Goal: Task Accomplishment & Management: Manage account settings

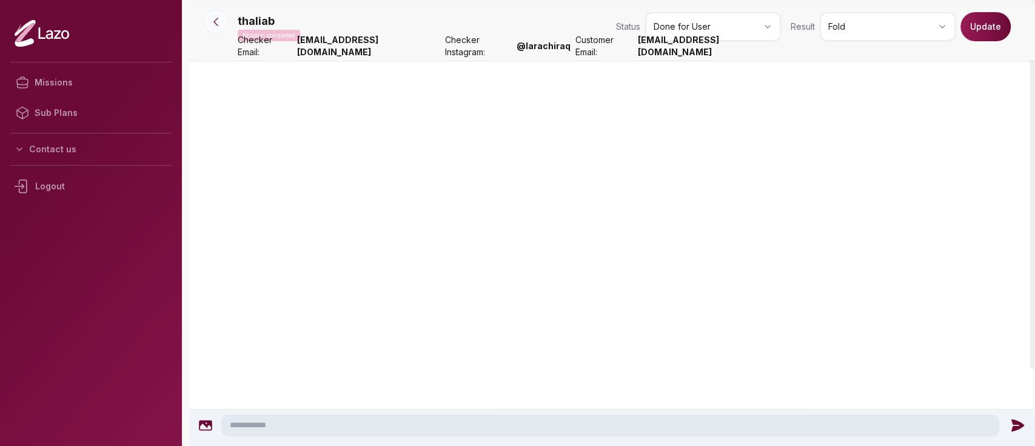
click at [211, 26] on icon at bounding box center [216, 22] width 12 height 12
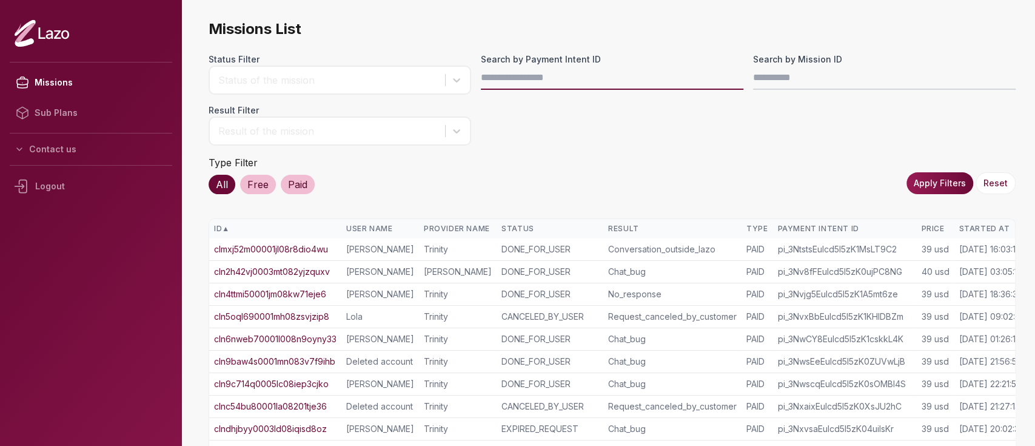
click at [604, 82] on input "Search by Payment Intent ID" at bounding box center [612, 77] width 263 height 24
paste input "**********"
type input "**********"
click at [941, 173] on button "Apply Filters" at bounding box center [940, 183] width 67 height 22
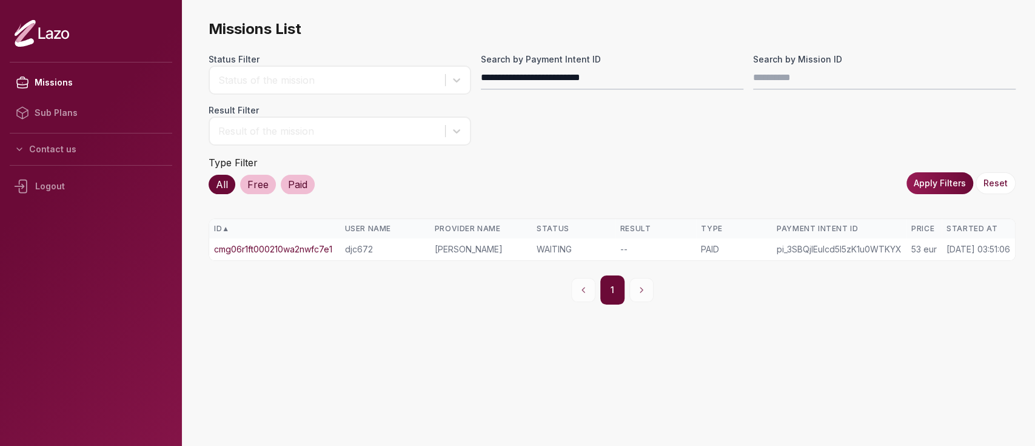
click at [287, 250] on link "cmg06r1ft000210wa2nwfc7e1" at bounding box center [273, 249] width 118 height 12
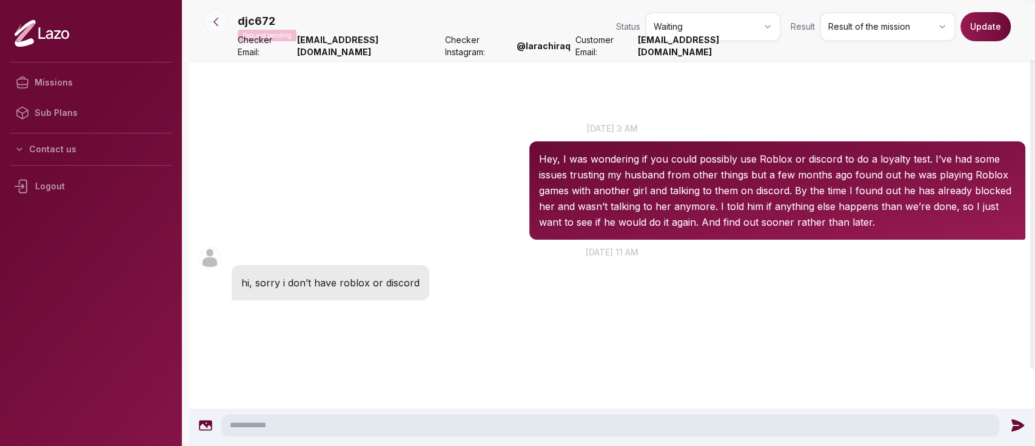
click at [217, 19] on icon at bounding box center [216, 22] width 12 height 12
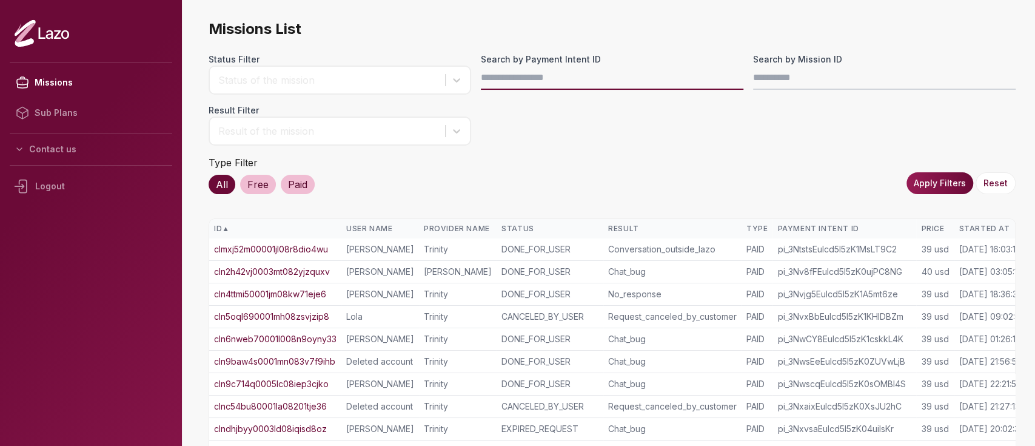
click at [490, 83] on input "Search by Payment Intent ID" at bounding box center [612, 77] width 263 height 24
paste input "**********"
type input "**********"
click at [945, 176] on button "Apply Filters" at bounding box center [940, 183] width 67 height 22
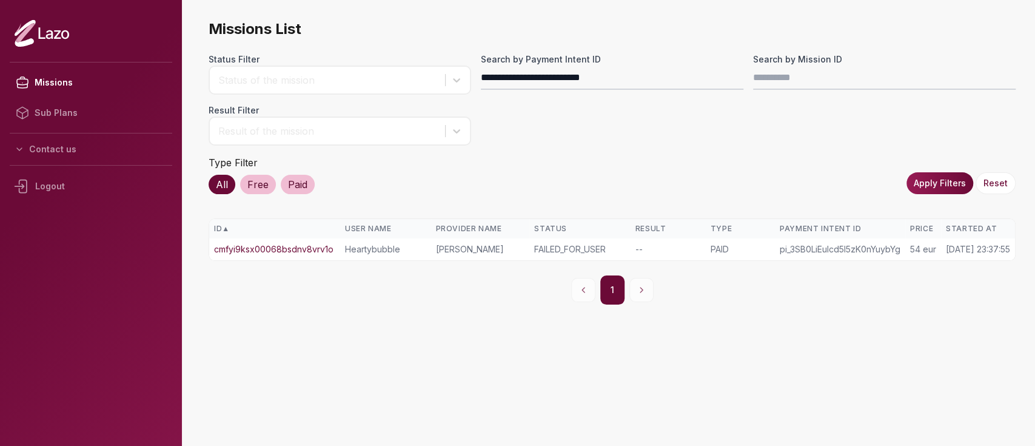
click at [313, 244] on link "cmfyi9ksx00068bsdnv8vrv1o" at bounding box center [273, 249] width 119 height 12
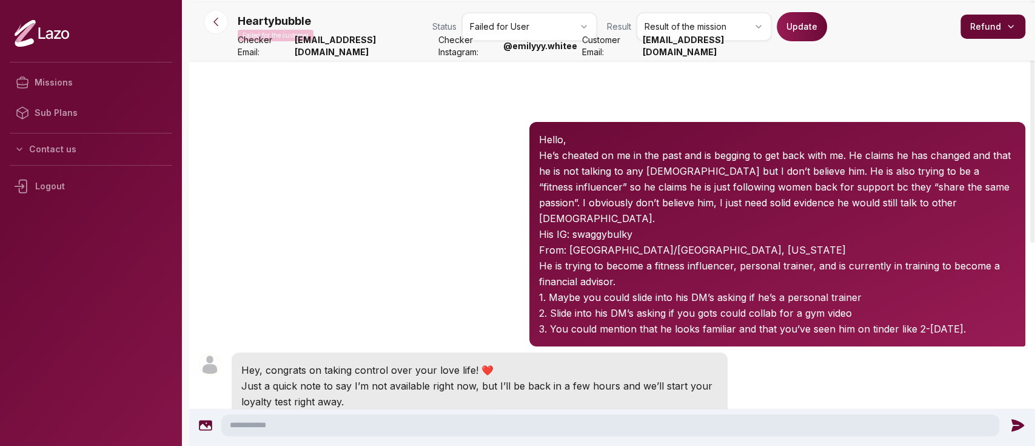
click at [204, 8] on nav "Heartybubble Failed for the customer Status Failed for User Result Result of th…" at bounding box center [612, 31] width 846 height 58
click at [208, 17] on button at bounding box center [216, 22] width 24 height 24
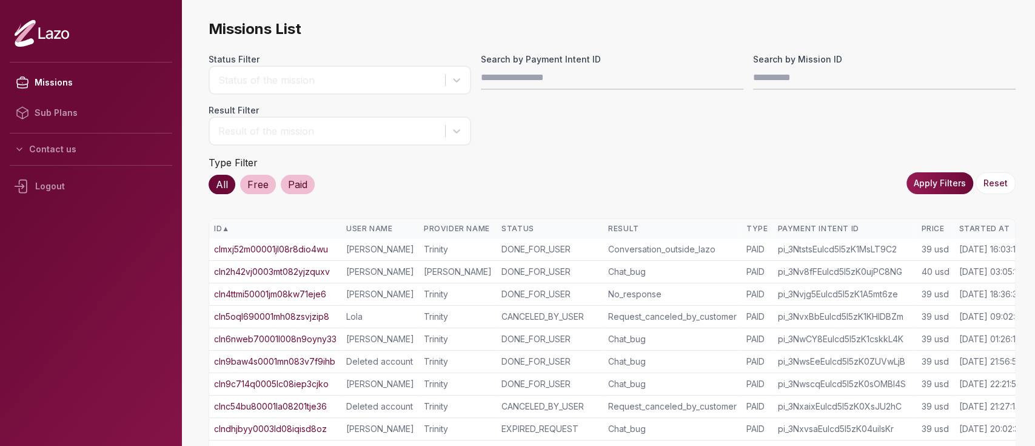
click at [976, 220] on th "Started At" at bounding box center [991, 228] width 75 height 19
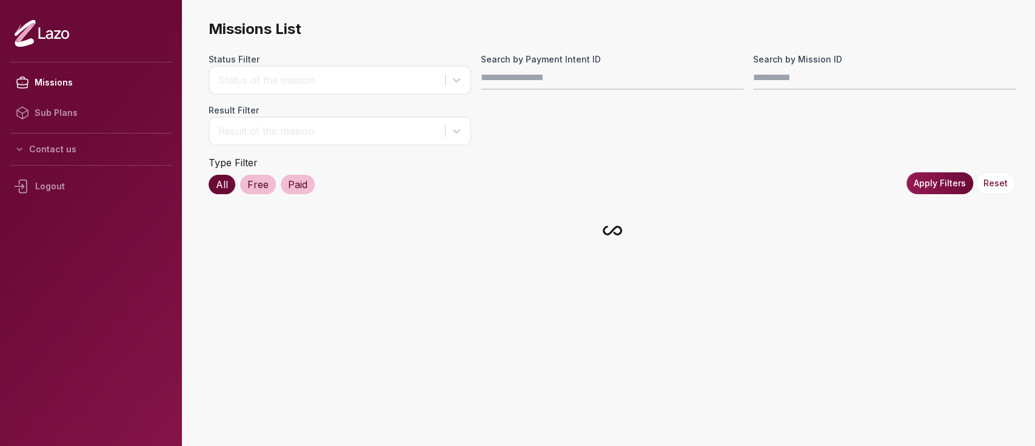
click at [976, 220] on div at bounding box center [612, 230] width 807 height 24
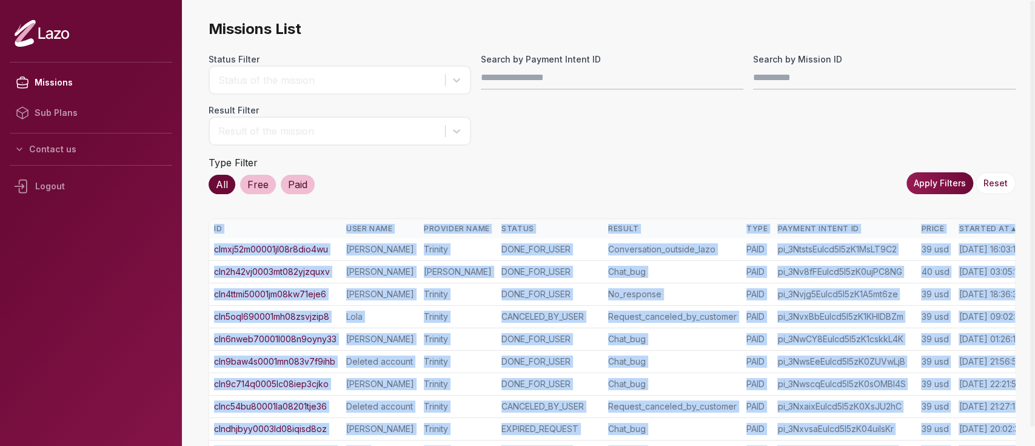
click at [976, 220] on th "Started At ▲" at bounding box center [991, 228] width 75 height 19
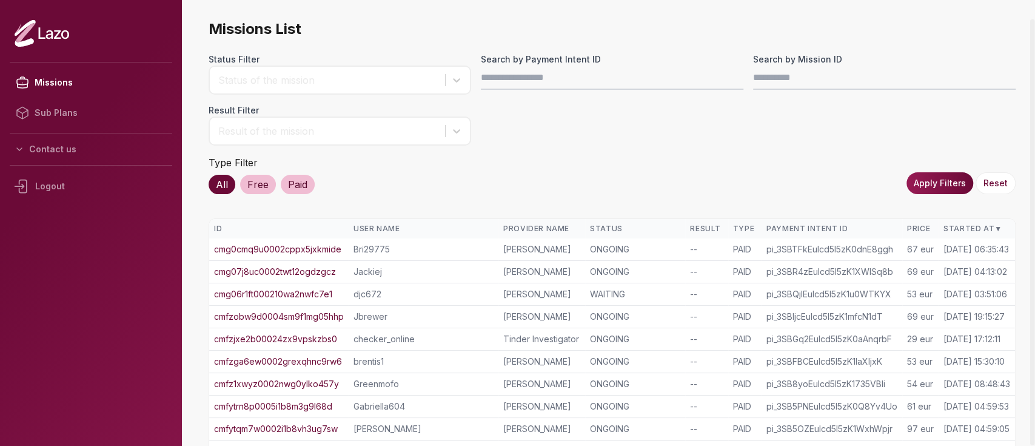
scroll to position [283, 0]
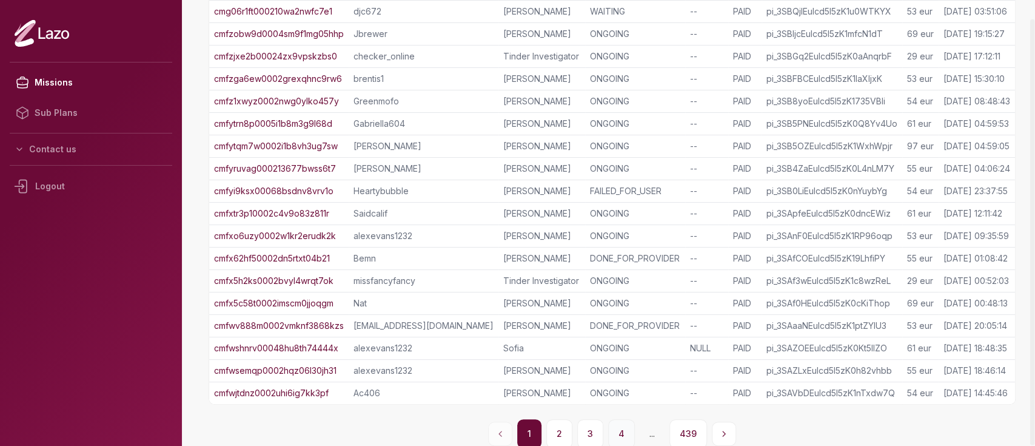
click at [621, 424] on button "4" at bounding box center [621, 433] width 27 height 29
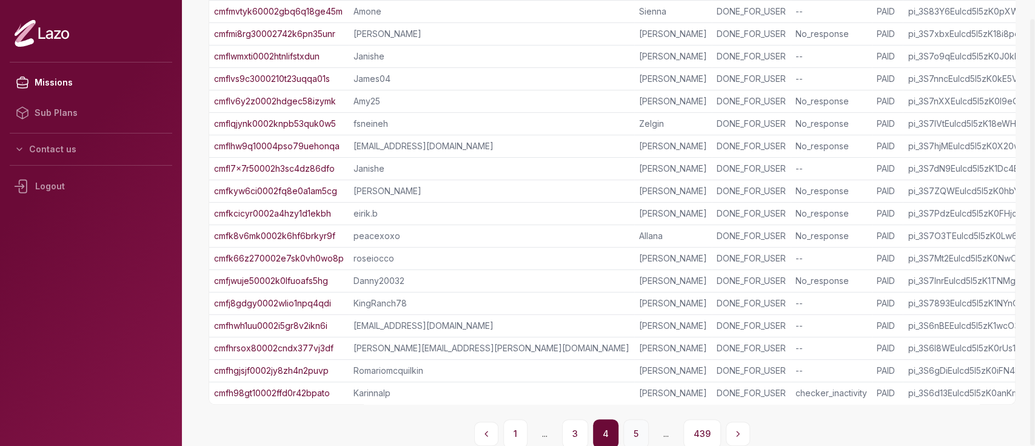
click at [632, 441] on button "5" at bounding box center [635, 433] width 25 height 29
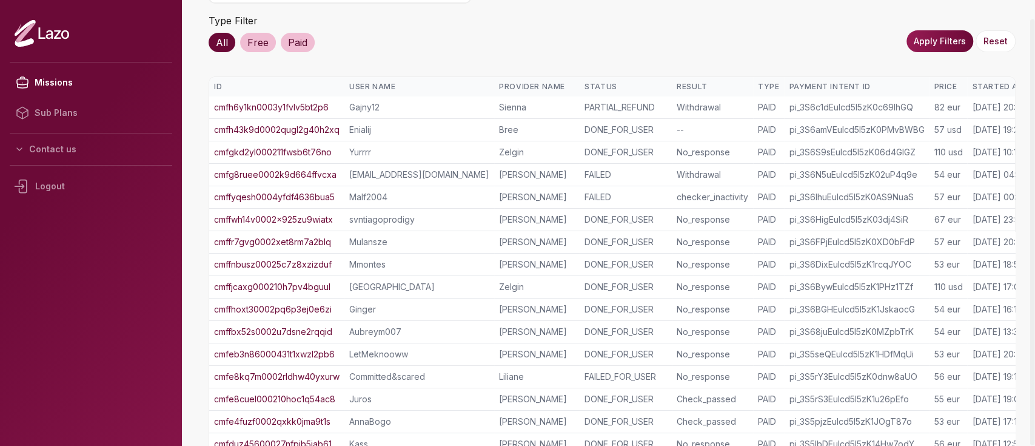
scroll to position [295, 0]
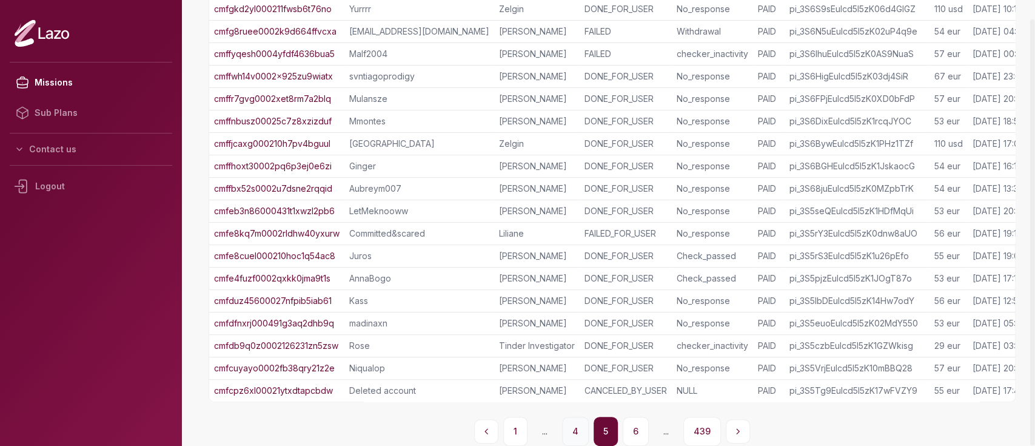
click at [568, 424] on button "4" at bounding box center [575, 431] width 27 height 29
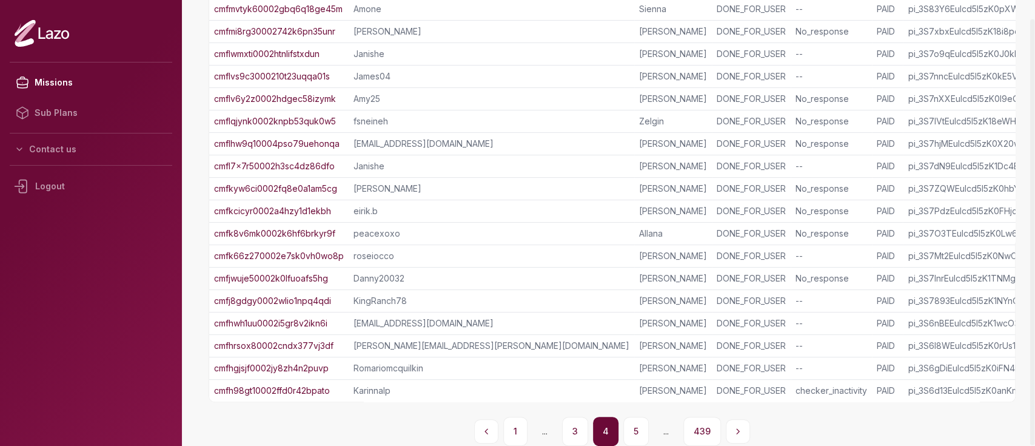
click at [300, 250] on link "cmfk66z270002e7sk0vh0wo8p" at bounding box center [279, 256] width 130 height 12
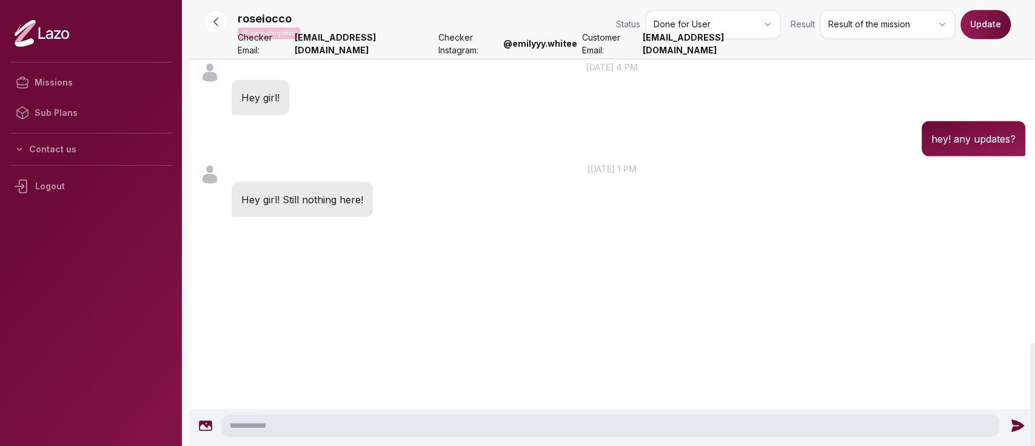
scroll to position [1640, 0]
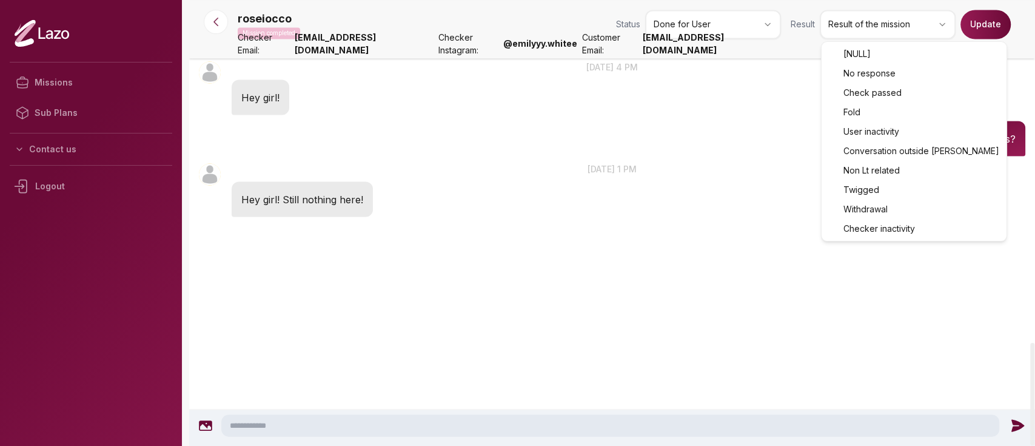
click at [907, 38] on html "Missions Sub Plans Contact us Logout roseiocco Mission completed Status Done fo…" at bounding box center [517, 223] width 1035 height 446
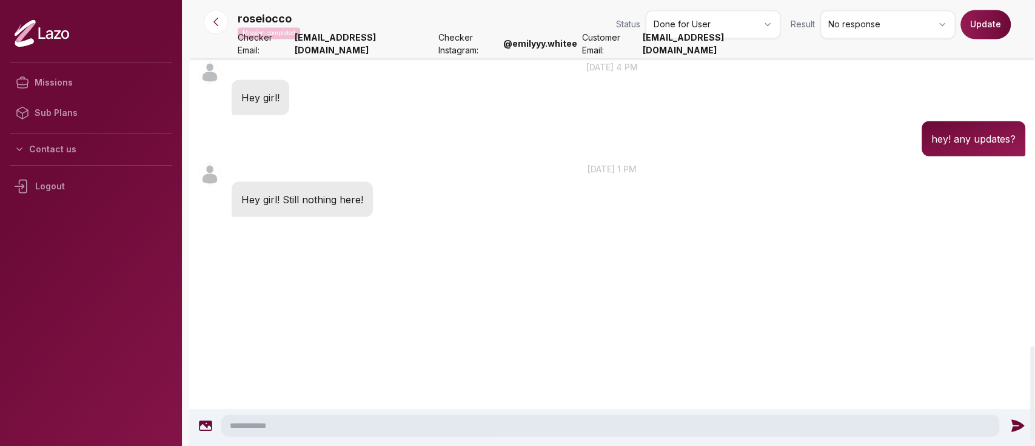
click at [983, 22] on button "Update" at bounding box center [986, 24] width 50 height 29
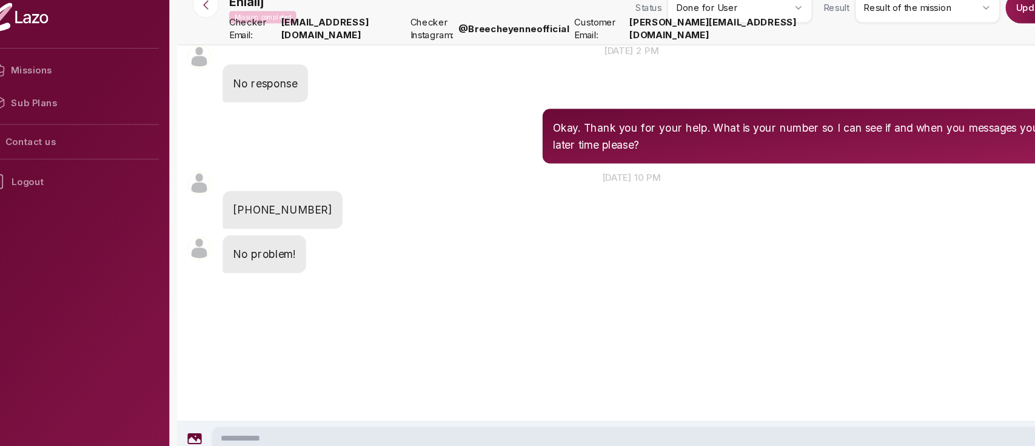
scroll to position [3264, 0]
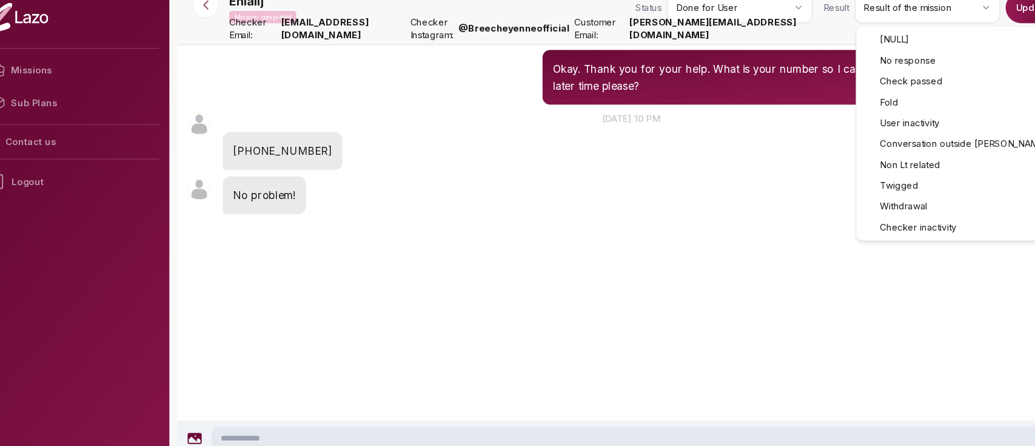
click at [881, 32] on html "Missions Sub Plans Contact us Logout Enialij Mission completed Status Done for …" at bounding box center [517, 223] width 1035 height 446
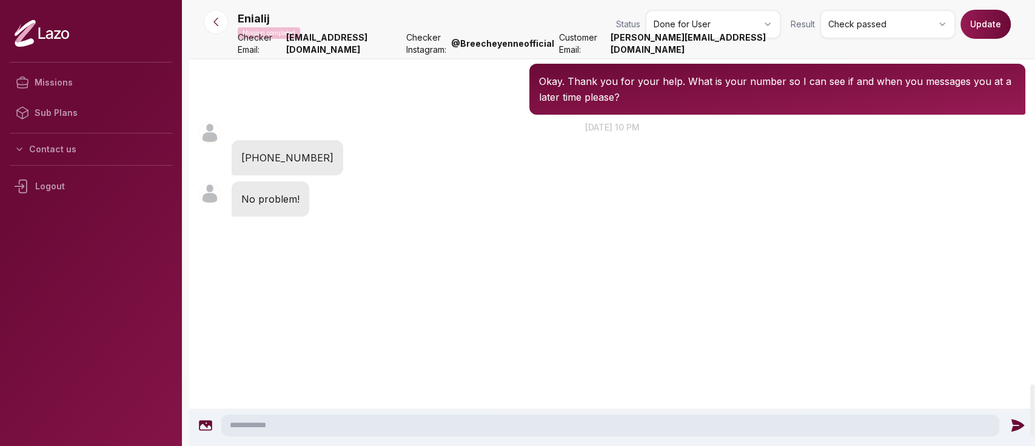
click at [619, 105] on p "Okay. Thank you for your help. What is your number so I can see if and when you…" at bounding box center [777, 89] width 477 height 32
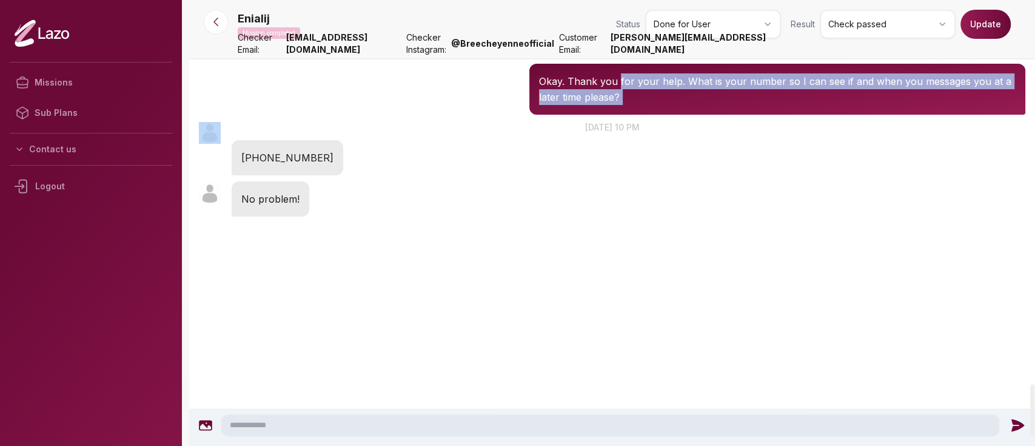
drag, startPoint x: 619, startPoint y: 151, endPoint x: 673, endPoint y: 179, distance: 60.5
click at [673, 115] on div "Okay. Thank you for your help. What is your number so I can see if and when you…" at bounding box center [777, 89] width 496 height 51
click at [984, 29] on button "Update" at bounding box center [986, 24] width 50 height 29
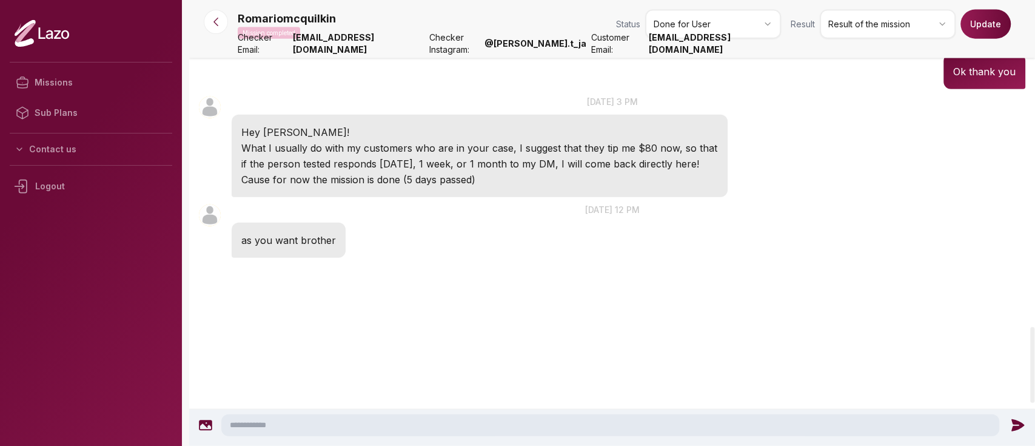
scroll to position [1911, 0]
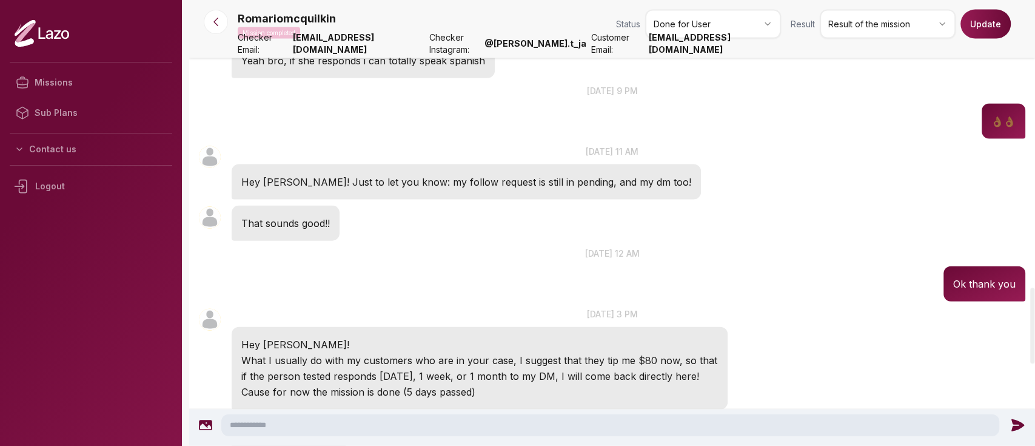
scroll to position [1706, 0]
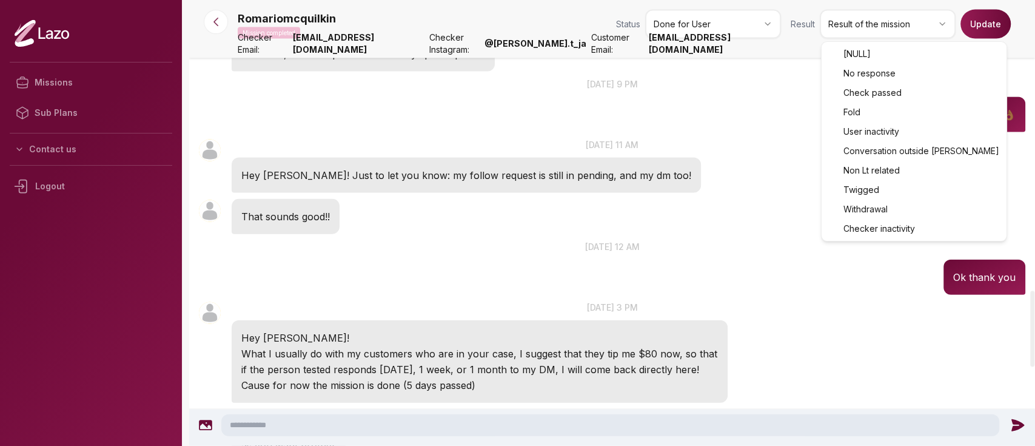
click at [854, 22] on html "Missions Sub Plans Contact us Logout Romariomcquilkin Mission completed Status …" at bounding box center [517, 223] width 1035 height 446
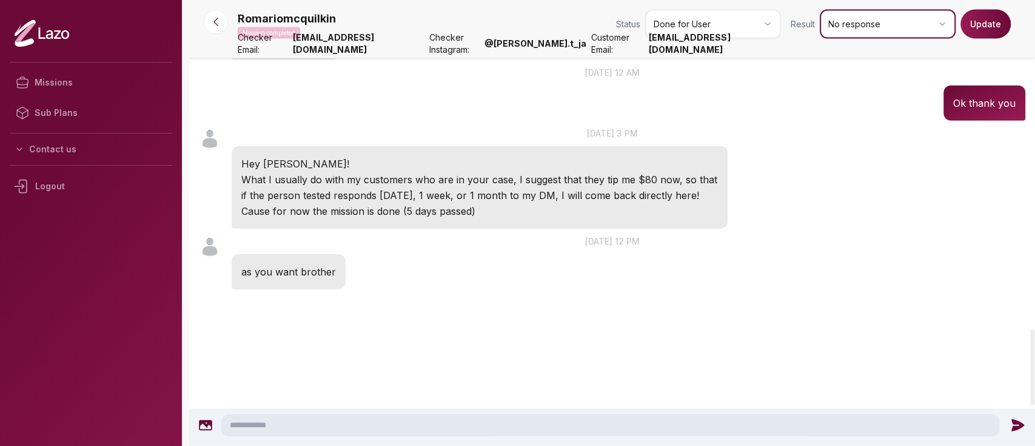
scroll to position [1938, 0]
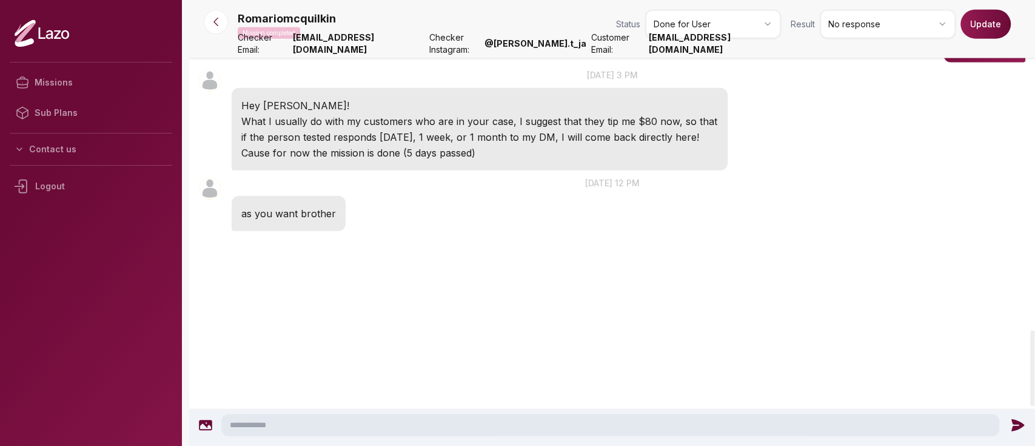
click at [984, 32] on button "Update" at bounding box center [986, 24] width 50 height 29
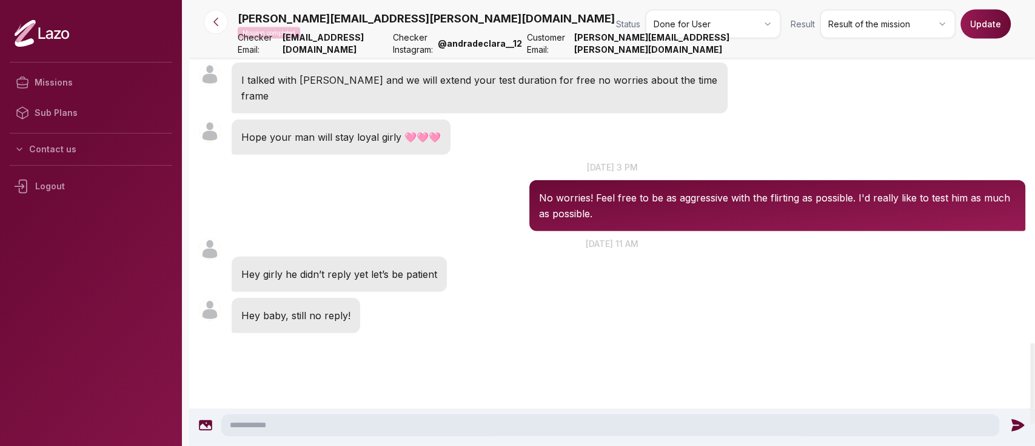
scroll to position [1883, 0]
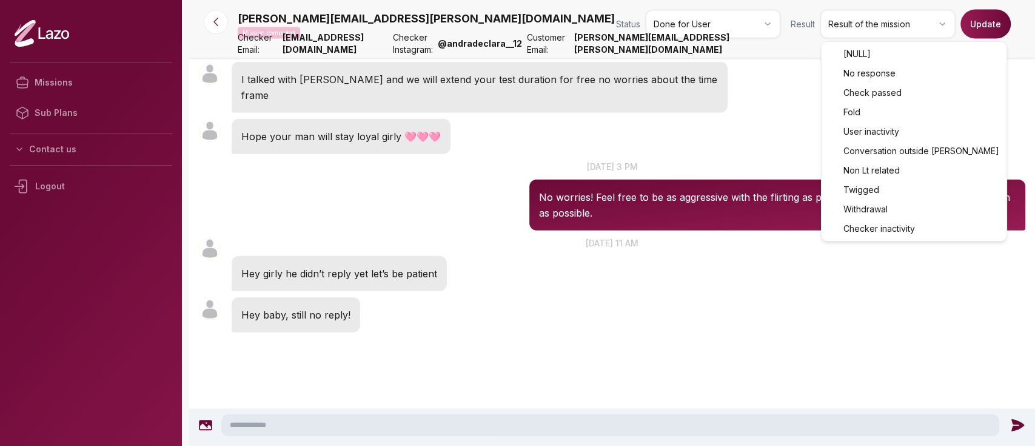
click at [890, 73] on body "Missions Sub Plans Contact us Logout [PERSON_NAME][EMAIL_ADDRESS][PERSON_NAME][…" at bounding box center [517, 223] width 1035 height 446
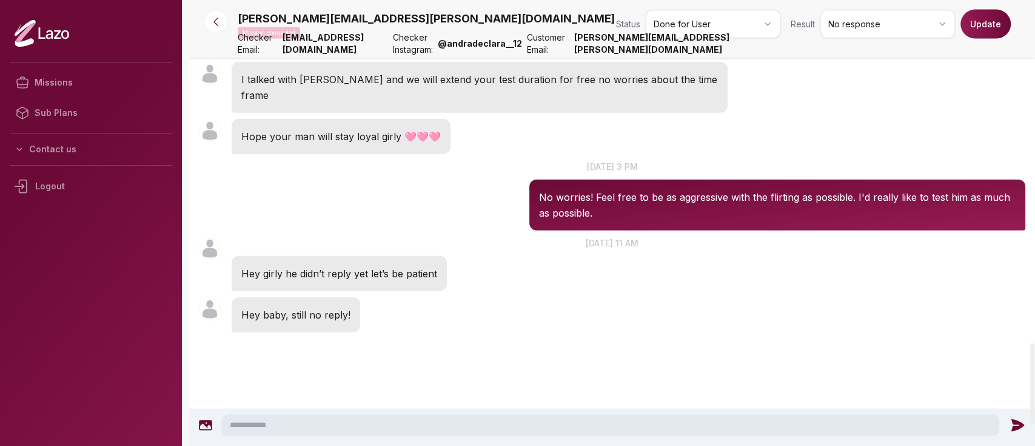
click at [982, 38] on button "Update" at bounding box center [986, 24] width 50 height 29
click at [212, 25] on icon at bounding box center [216, 22] width 12 height 12
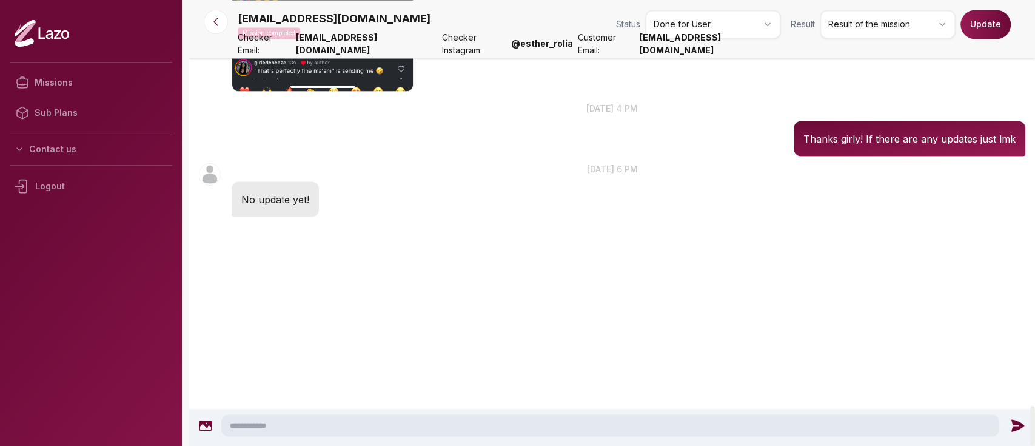
scroll to position [4996, 0]
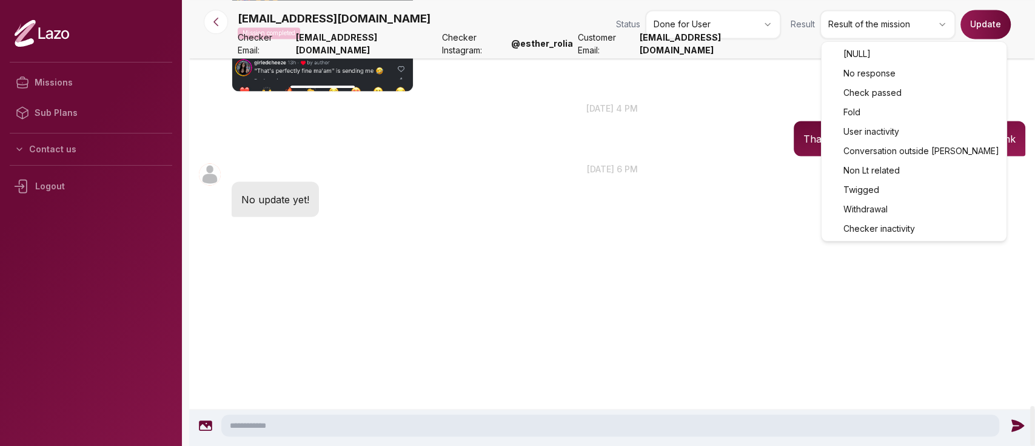
click at [853, 15] on html "Missions Sub Plans Contact us Logout [EMAIL_ADDRESS][DOMAIN_NAME] Mission compl…" at bounding box center [517, 223] width 1035 height 446
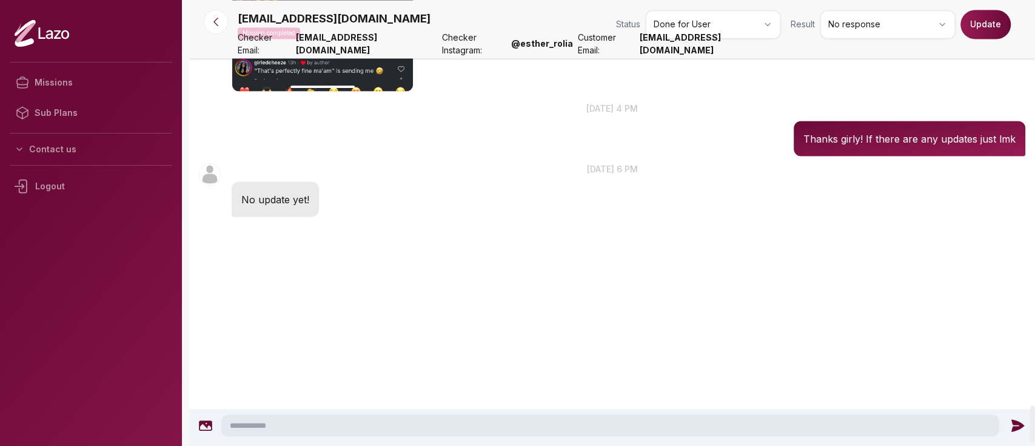
click at [964, 17] on button "Update" at bounding box center [986, 24] width 50 height 29
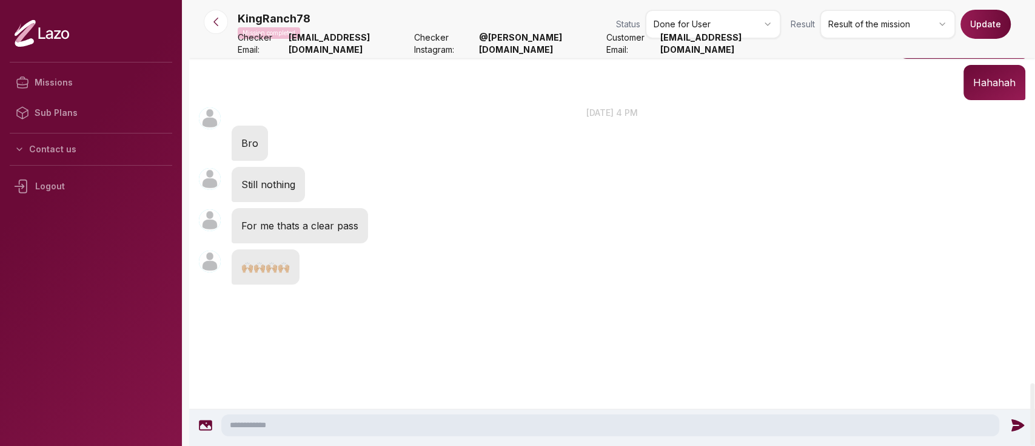
scroll to position [2745, 0]
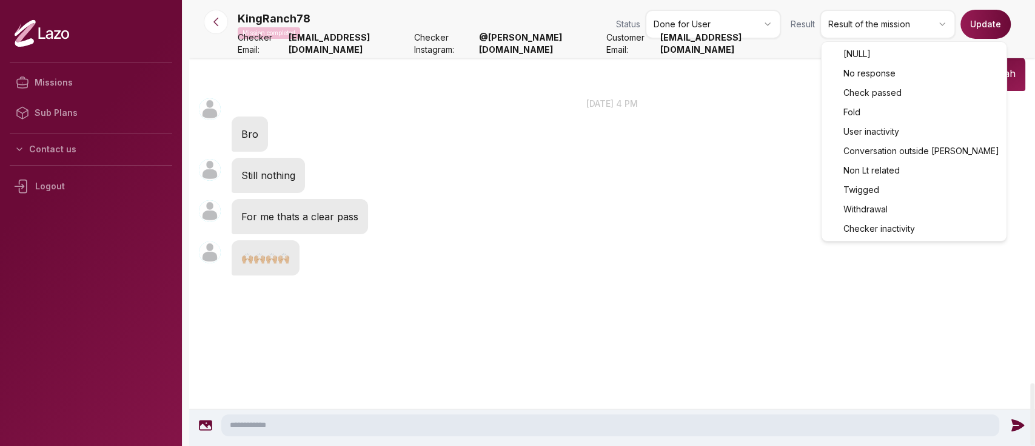
click at [902, 38] on html "Missions Sub Plans Contact us Logout KingRanch78 Mission completed Status Done …" at bounding box center [517, 223] width 1035 height 446
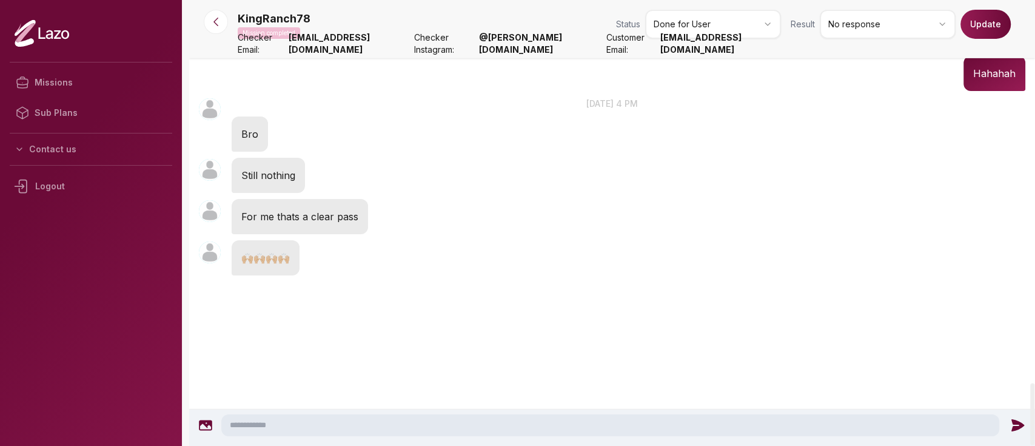
click at [985, 16] on button "Update" at bounding box center [986, 24] width 50 height 29
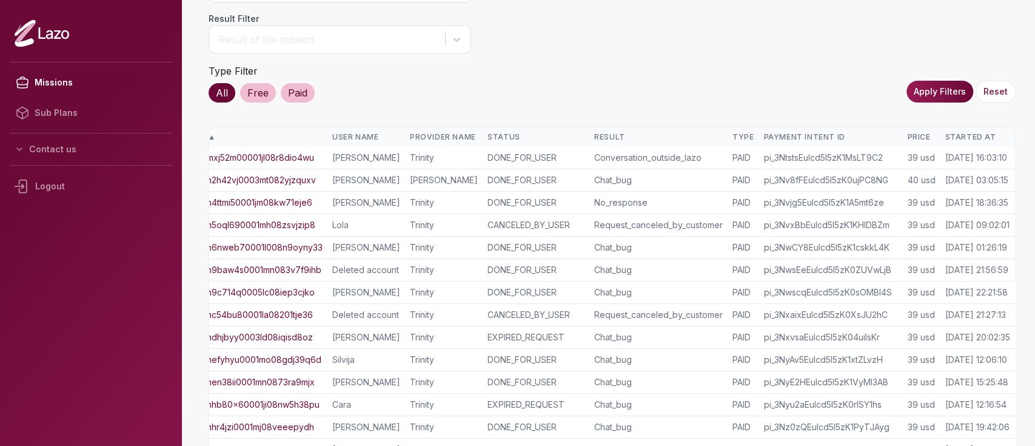
scroll to position [92, 0]
click at [958, 135] on div "Started At" at bounding box center [977, 137] width 65 height 10
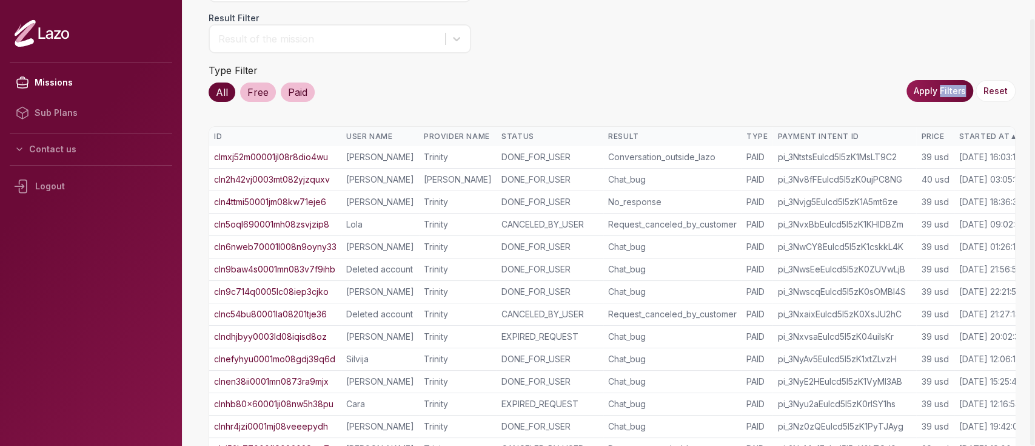
click at [958, 135] on div "Missions List Status Filter Status of the mission Search by Payment Intent ID S…" at bounding box center [612, 282] width 807 height 711
click at [984, 133] on div "Started At ▲" at bounding box center [991, 137] width 65 height 10
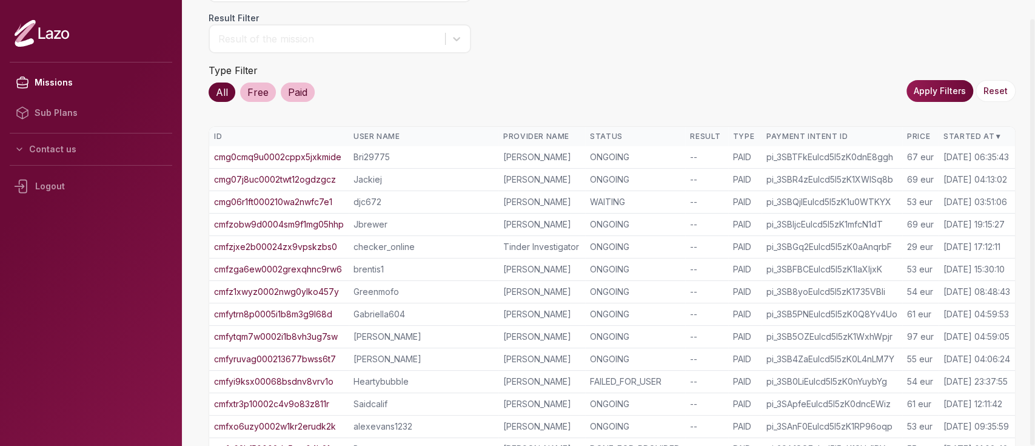
scroll to position [283, 0]
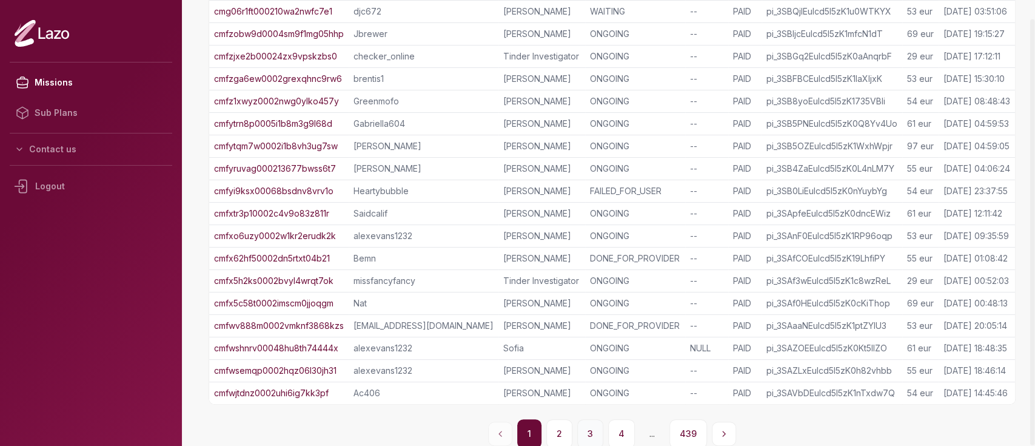
click at [594, 424] on button "3" at bounding box center [590, 433] width 26 height 29
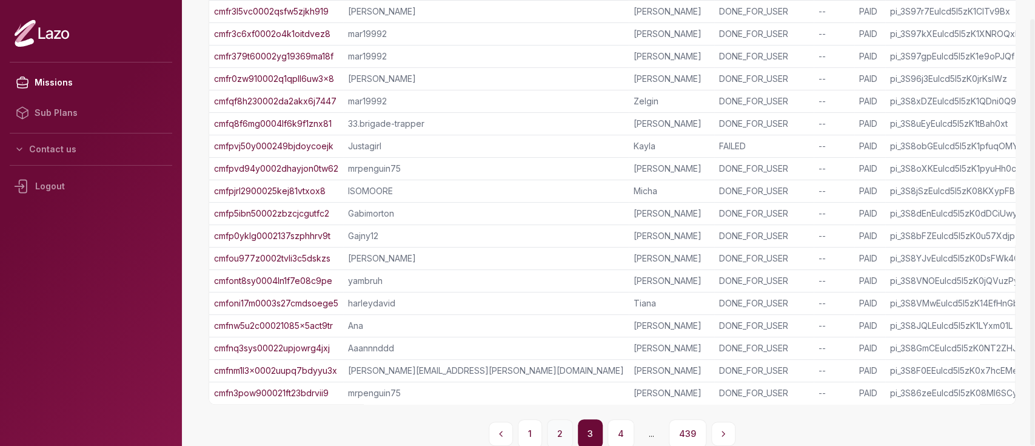
click at [558, 435] on button "2" at bounding box center [560, 433] width 26 height 29
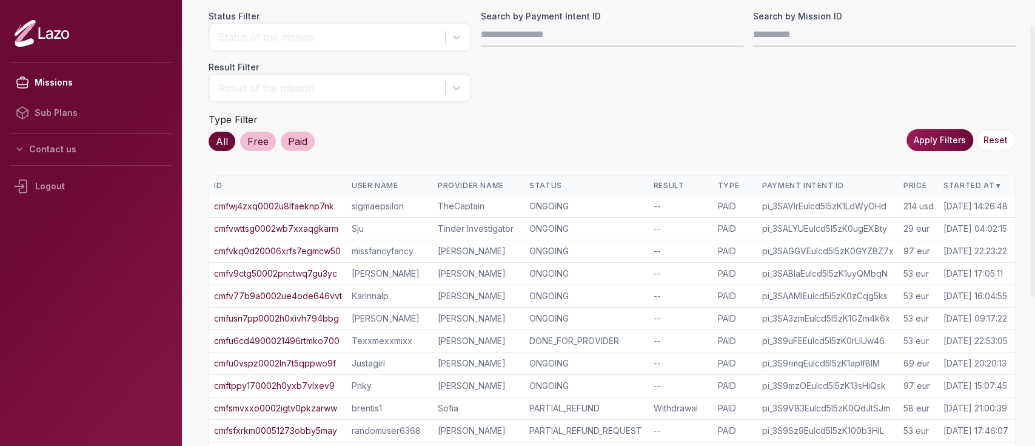
scroll to position [40, 0]
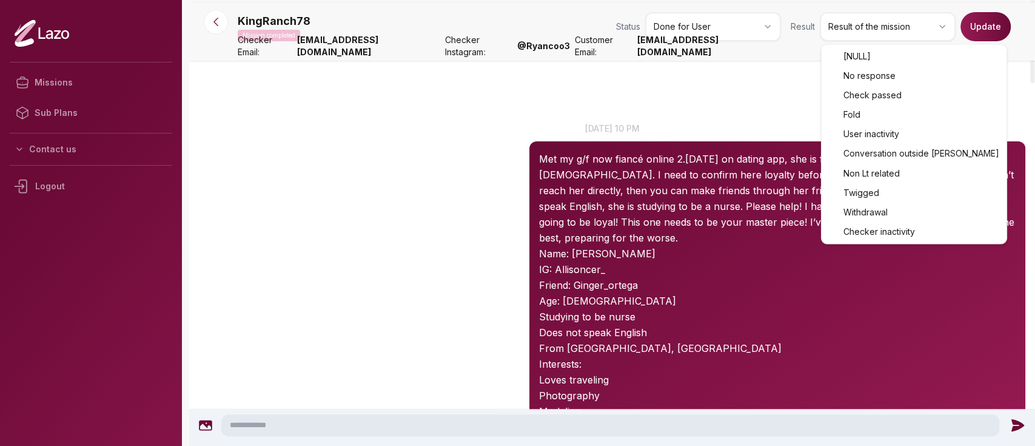
click at [848, 27] on html "Missions Sub Plans Contact us Logout KingRanch78 Mission completed Status Done …" at bounding box center [517, 223] width 1035 height 446
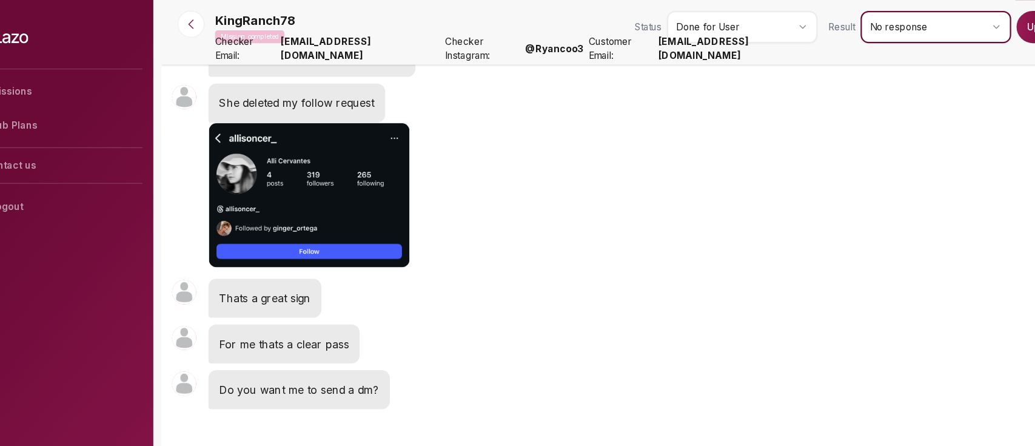
scroll to position [1855, 0]
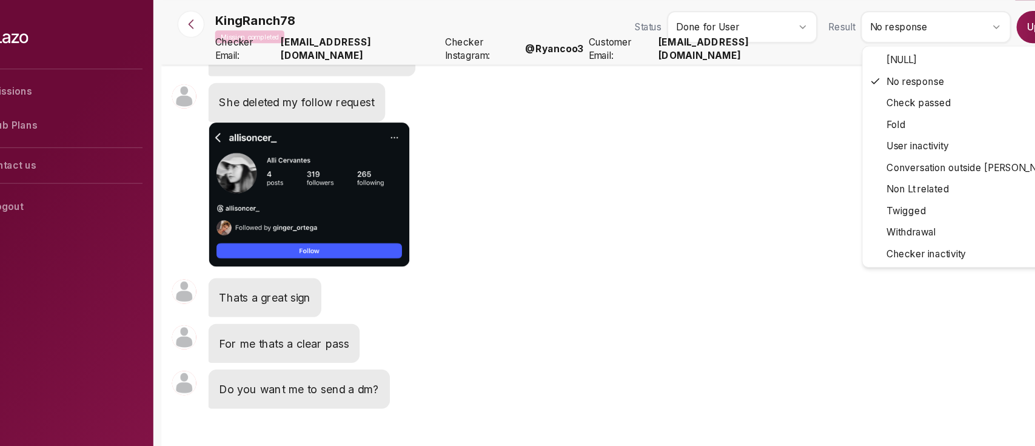
click at [861, 12] on html "Missions Sub Plans Contact us Logout KingRanch78 Mission completed Status Done …" at bounding box center [517, 223] width 1035 height 446
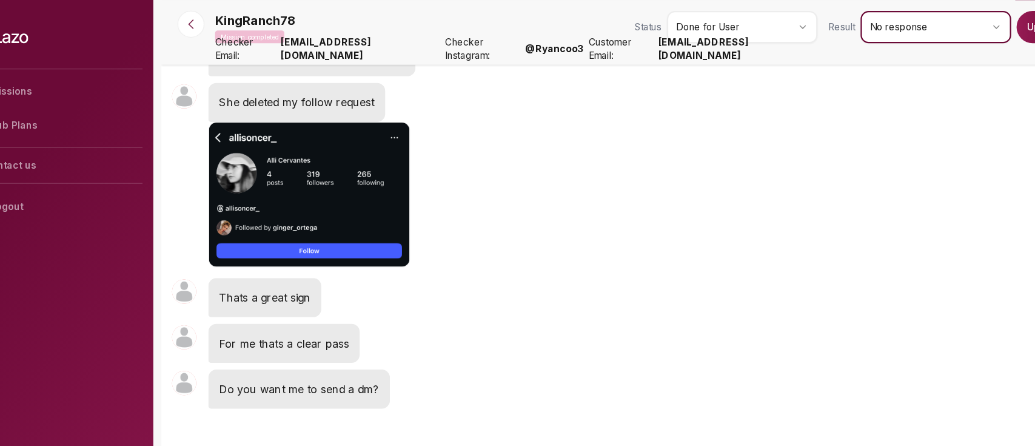
click at [788, 134] on html "Missions Sub Plans Contact us Logout KingRanch78 Mission completed Status Done …" at bounding box center [517, 223] width 1035 height 446
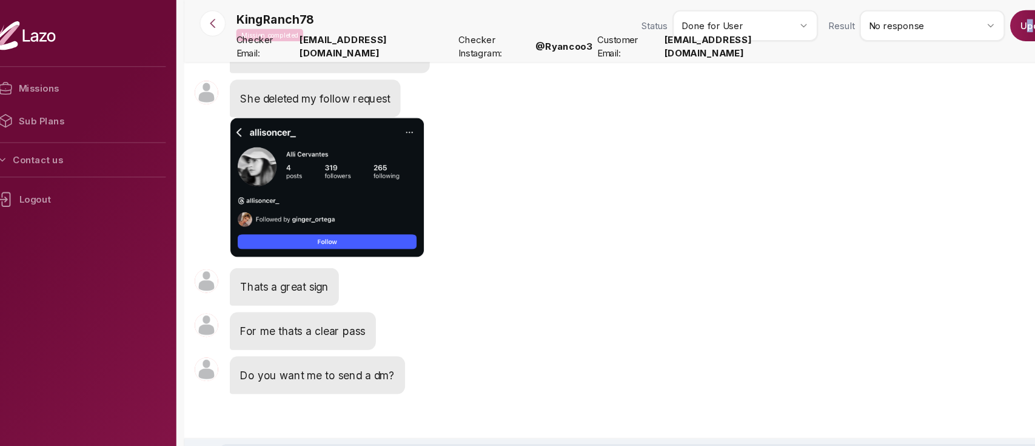
drag, startPoint x: 981, startPoint y: 42, endPoint x: 976, endPoint y: 31, distance: 11.9
click at [976, 31] on div "KingRanch78 Mission completed Status Done for User Result No response Update" at bounding box center [632, 27] width 788 height 34
click at [976, 31] on button "Update" at bounding box center [986, 24] width 50 height 29
click at [976, 31] on div "Mission updated successfully!" at bounding box center [928, 36] width 194 height 53
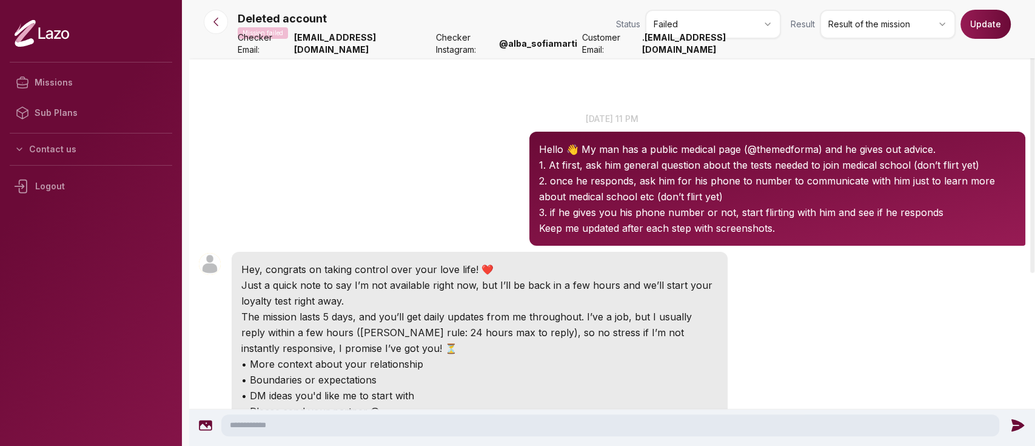
scroll to position [298, 0]
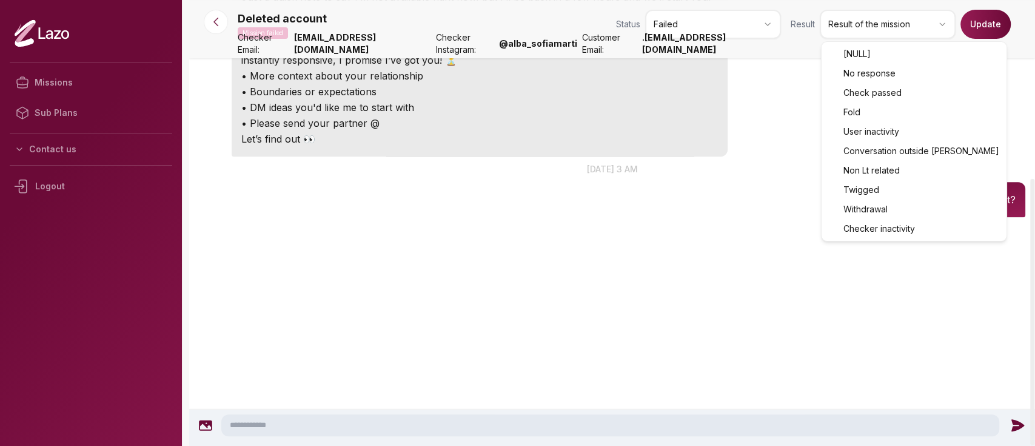
click at [874, 22] on html "Missions Sub Plans Contact us Logout Deleted account Mission failed Status Fail…" at bounding box center [517, 223] width 1035 height 446
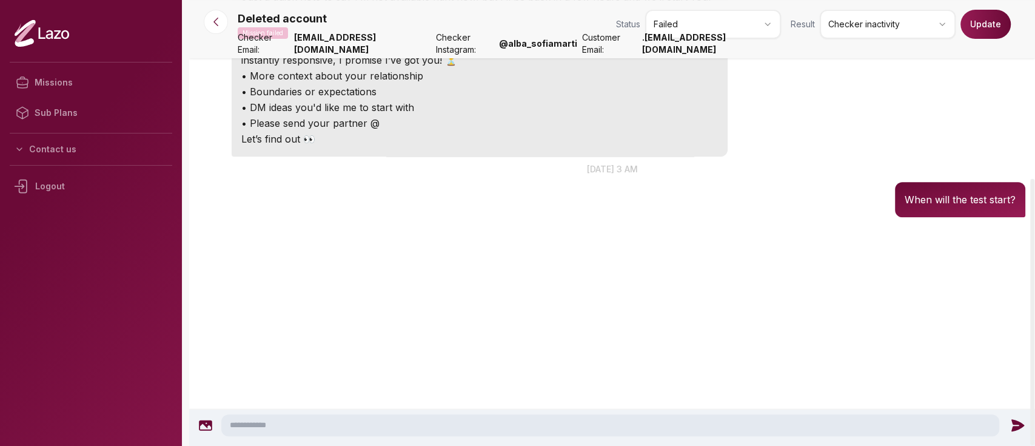
click at [976, 32] on button "Update" at bounding box center [986, 24] width 50 height 29
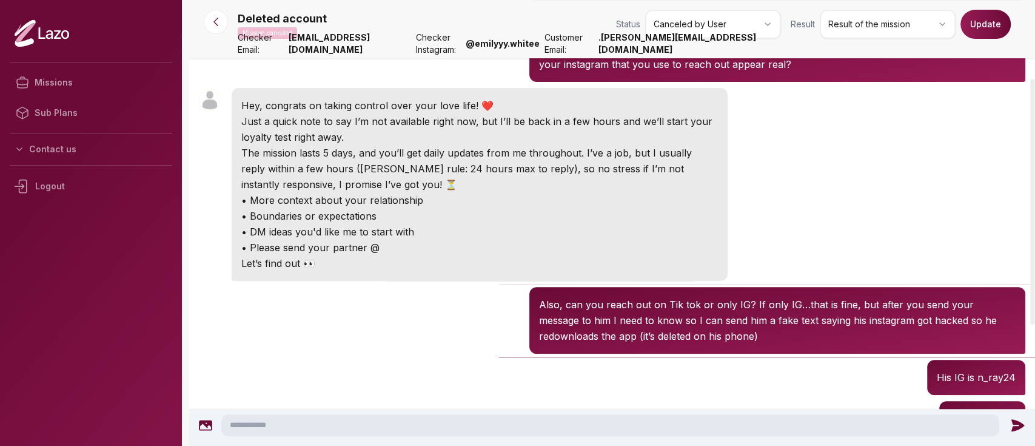
scroll to position [361, 0]
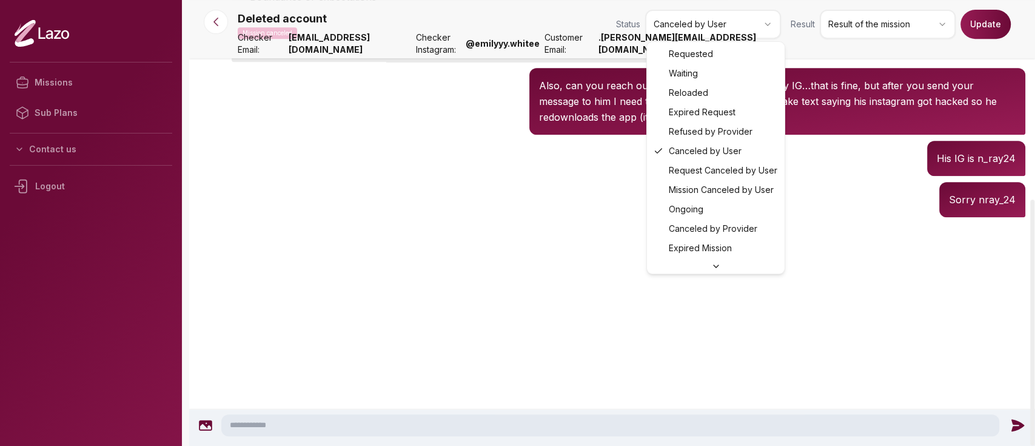
click at [665, 17] on html "Missions Sub Plans Contact us Logout Deleted account Mission canceled Status Ca…" at bounding box center [517, 223] width 1035 height 446
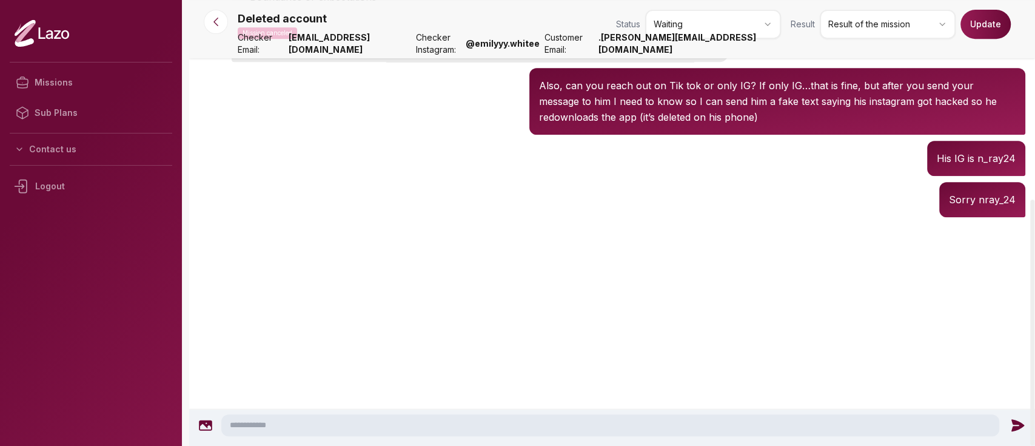
click at [987, 25] on button "Update" at bounding box center [986, 24] width 50 height 29
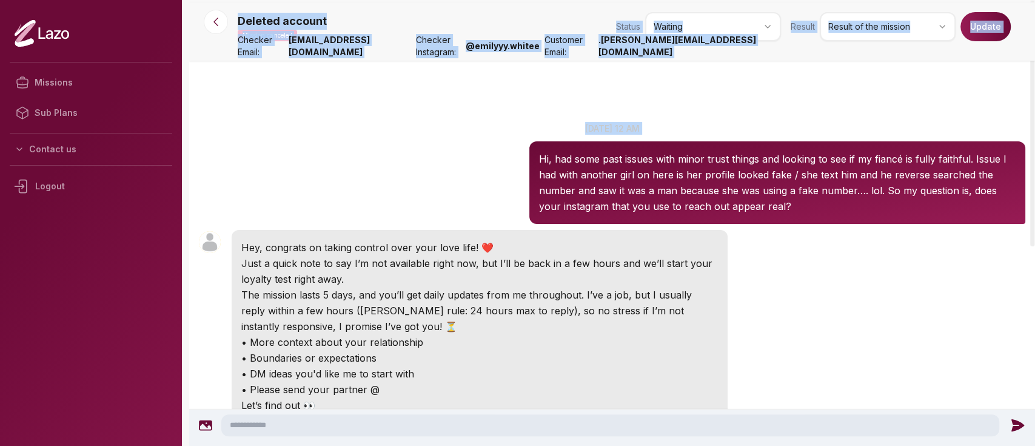
drag, startPoint x: 483, startPoint y: 91, endPoint x: 369, endPoint y: -98, distance: 220.4
click at [369, 0] on html "Missions Sub Plans Contact us Logout Deleted account Mission canceled Status Wa…" at bounding box center [517, 223] width 1035 height 446
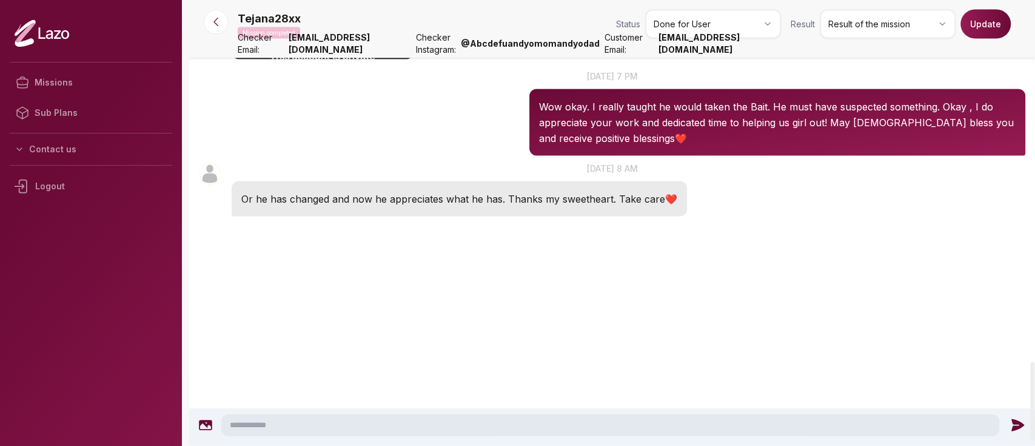
scroll to position [2070, 0]
click at [682, 109] on p "Wow okay. I really taught he would taken the Bait. He must have suspected somet…" at bounding box center [777, 122] width 477 height 47
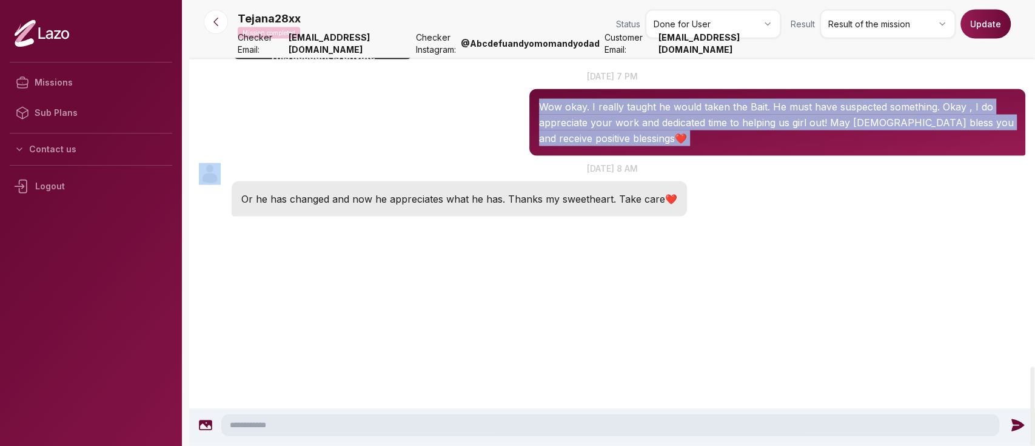
click at [682, 109] on p "Wow okay. I really taught he would taken the Bait. He must have suspected somet…" at bounding box center [777, 122] width 477 height 47
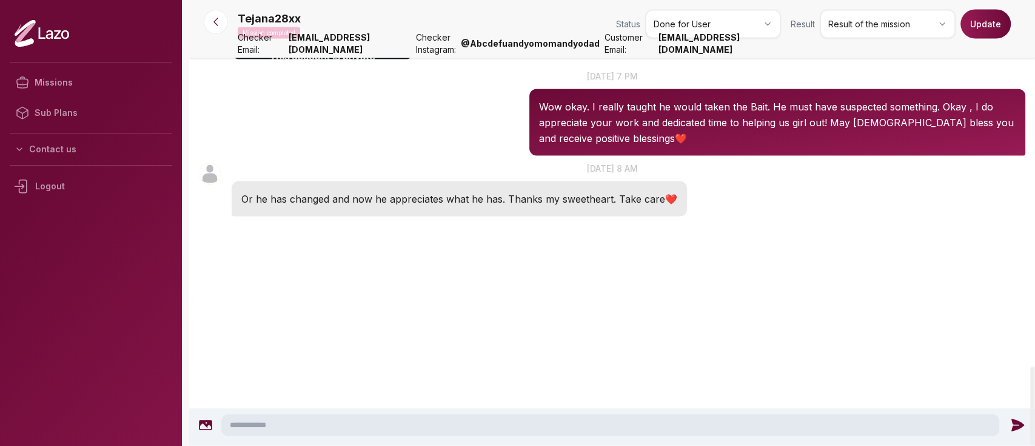
click at [724, 213] on div "Tejana28xx 08:25 24 sept. at 8 am Or he has changed and now he appreciates what…" at bounding box center [612, 189] width 846 height 61
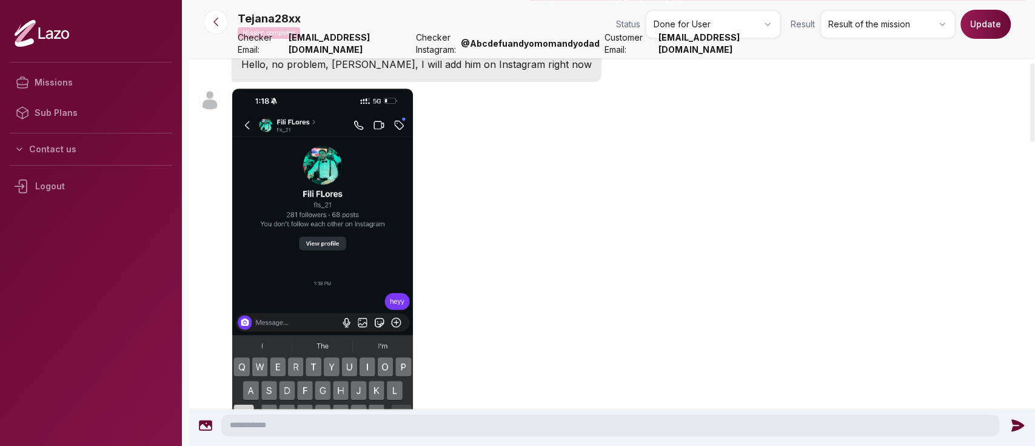
scroll to position [341, 0]
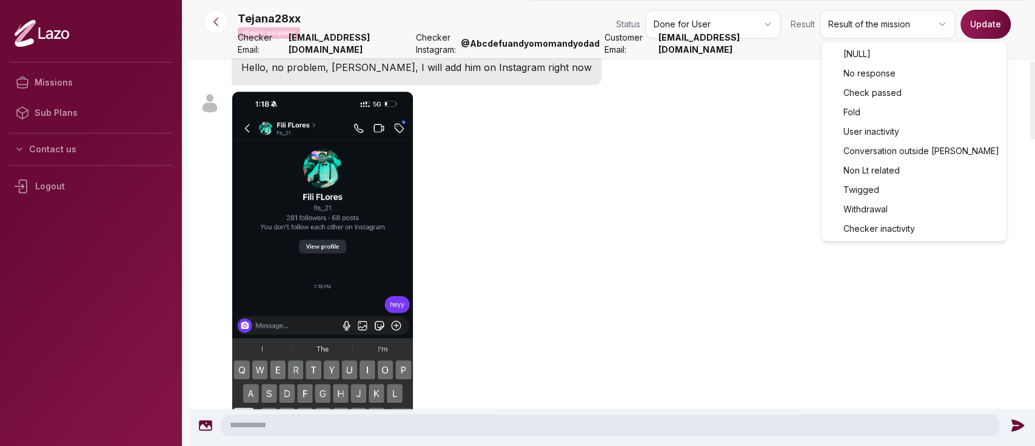
click at [855, 24] on html "Missions Sub Plans Contact us Logout Tejana28xx Mission completed Status Done f…" at bounding box center [517, 223] width 1035 height 446
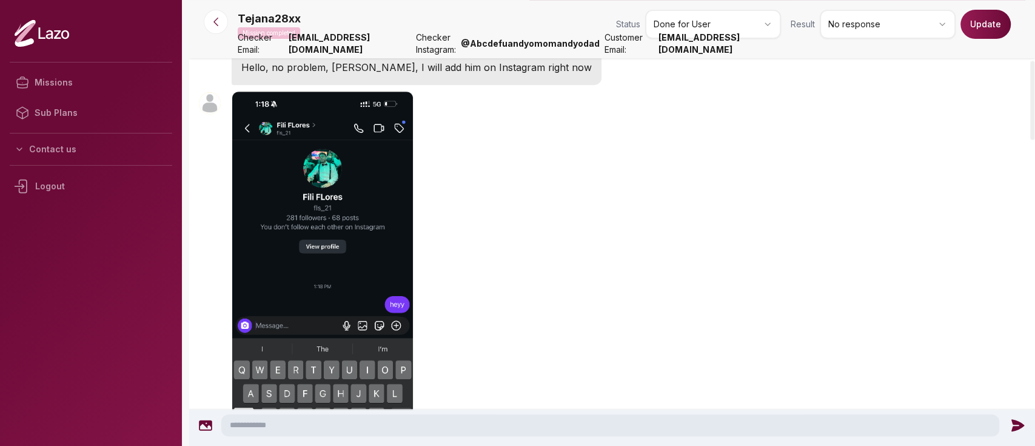
click at [991, 22] on button "Update" at bounding box center [986, 24] width 50 height 29
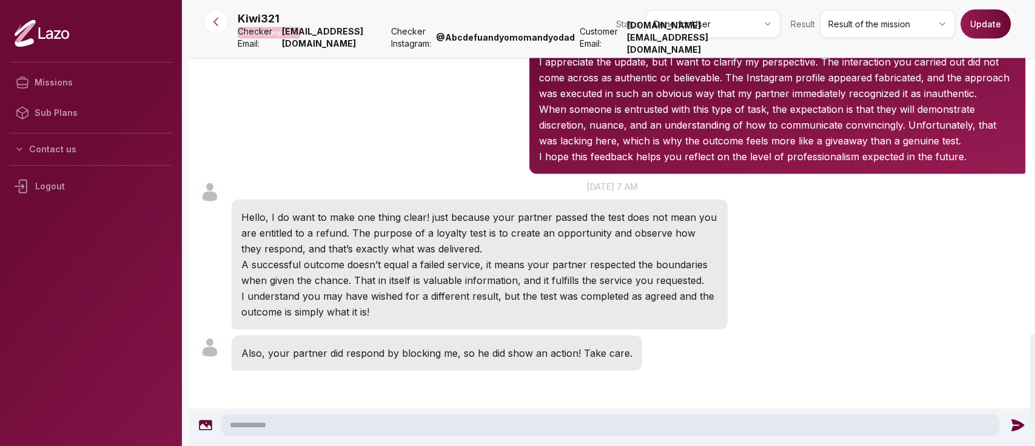
scroll to position [1703, 0]
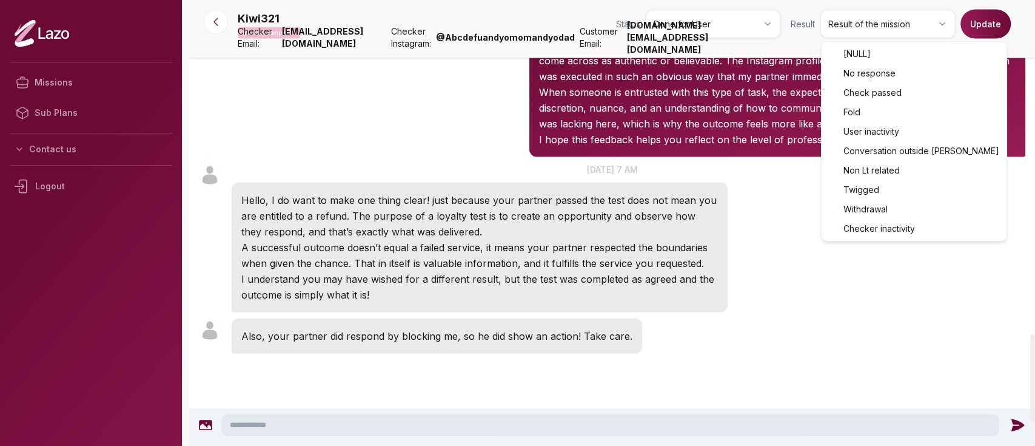
click at [859, 19] on html "Missions Sub Plans Contact us Logout Kiwi321 Mission completed Status Done for …" at bounding box center [517, 223] width 1035 height 446
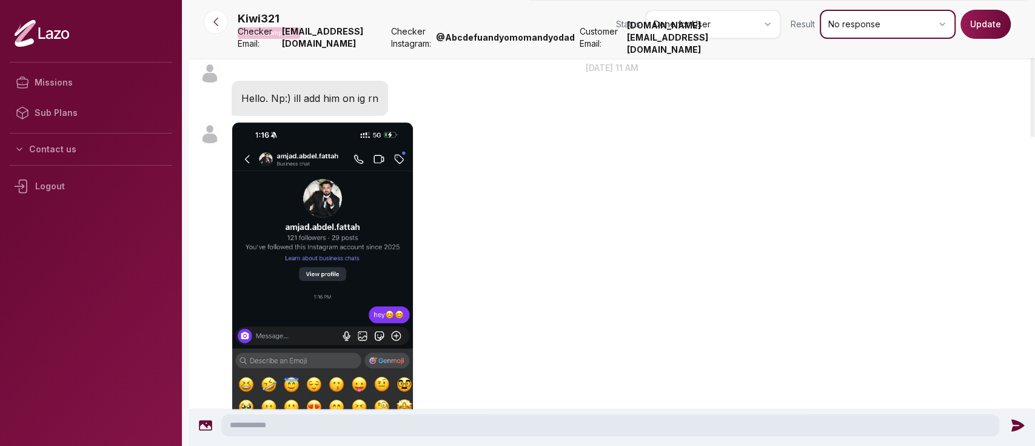
scroll to position [252, 0]
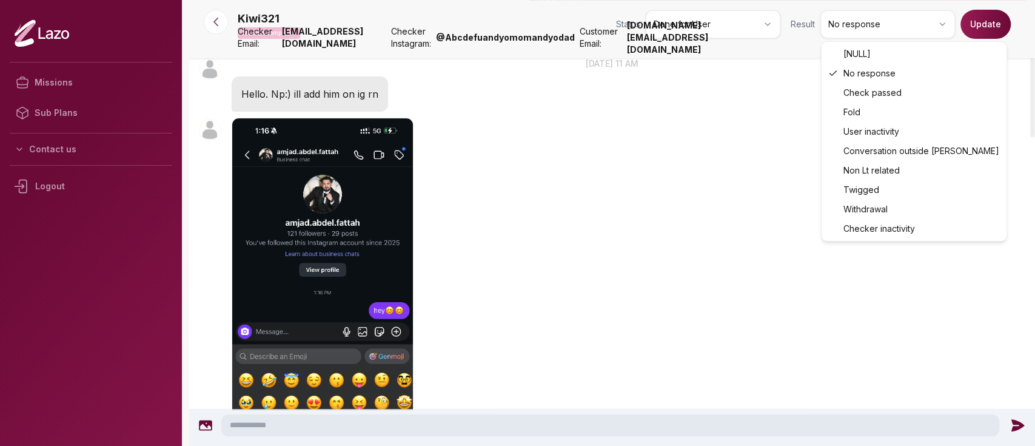
click at [899, 32] on html "Missions Sub Plans Contact us Logout Kiwi321 Mission completed Status Done for …" at bounding box center [517, 223] width 1035 height 446
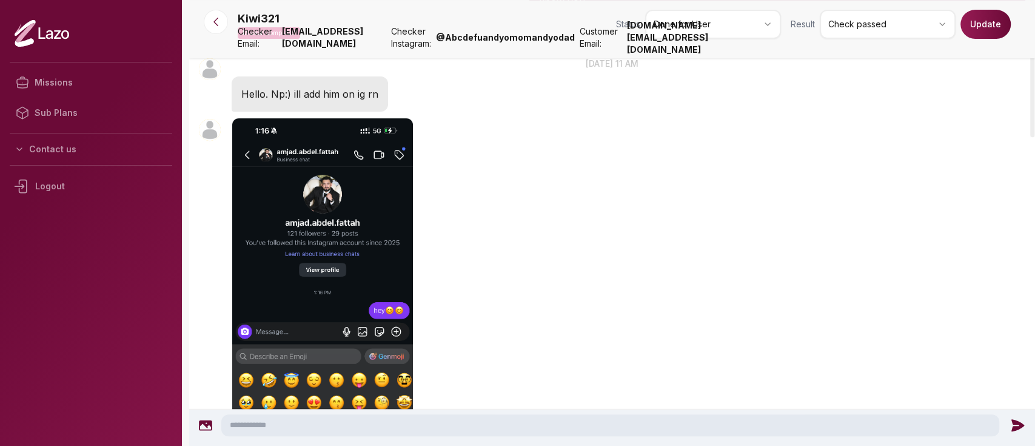
click at [966, 34] on button "Update" at bounding box center [986, 24] width 50 height 29
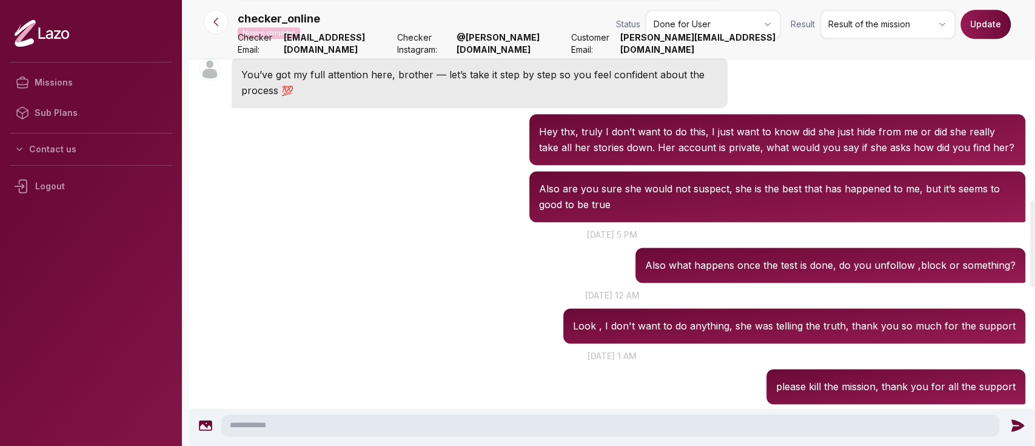
scroll to position [1033, 0]
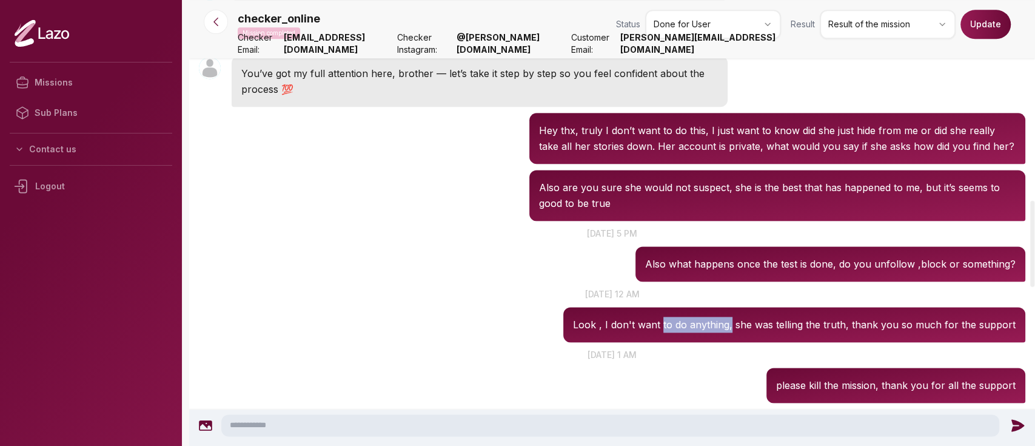
drag, startPoint x: 671, startPoint y: 313, endPoint x: 741, endPoint y: 300, distance: 70.9
click at [741, 317] on p "Look , I don't want to do anything, she was telling the truth, thank you so muc…" at bounding box center [794, 325] width 443 height 16
click at [484, 326] on div "checker_online 00:39 20 sept. at 12 am Look , I don't want to do anything, she …" at bounding box center [612, 314] width 846 height 61
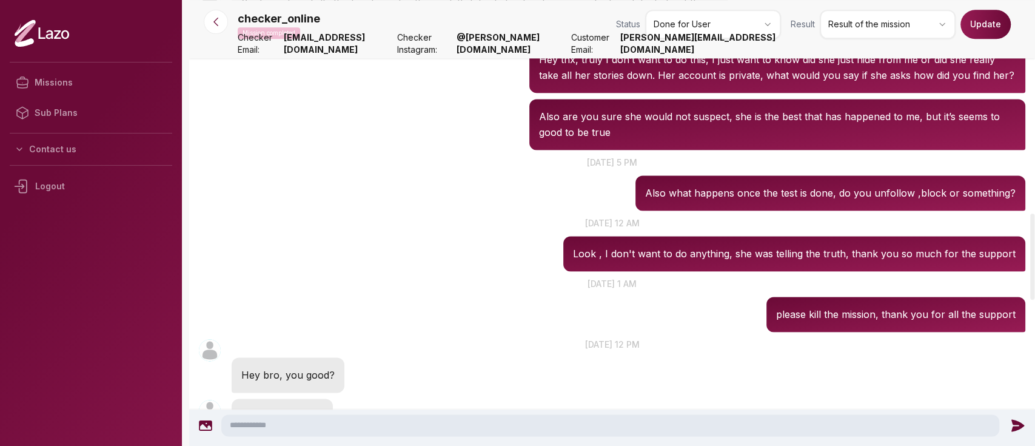
scroll to position [1107, 0]
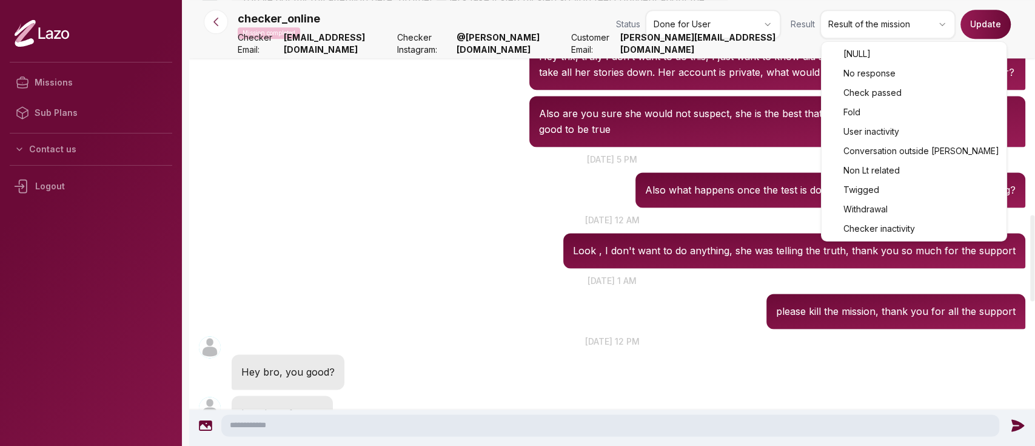
click at [887, 35] on html "Missions Sub Plans Contact us Logout checker_online Mission completed Status Do…" at bounding box center [517, 223] width 1035 height 446
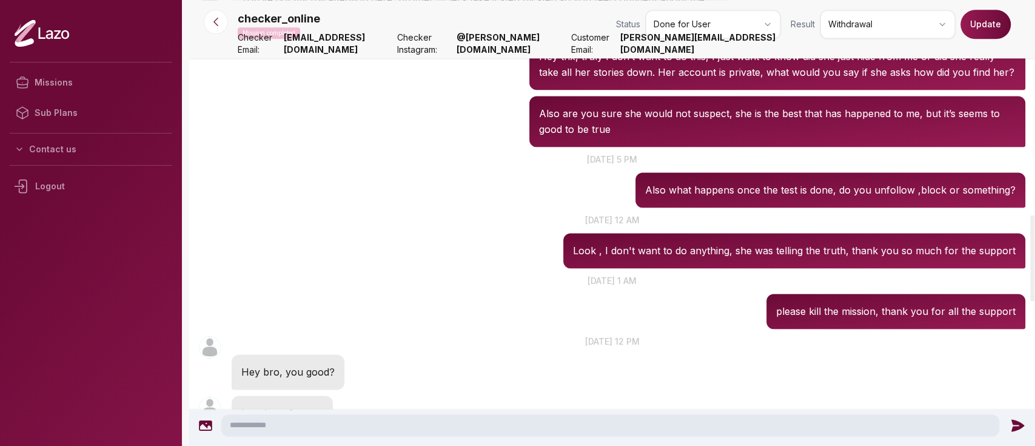
click at [973, 24] on button "Update" at bounding box center [986, 24] width 50 height 29
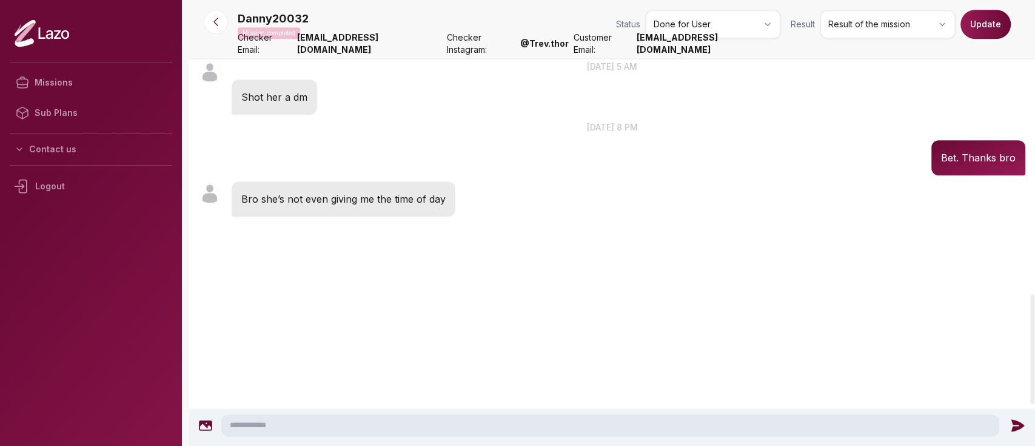
scroll to position [1193, 0]
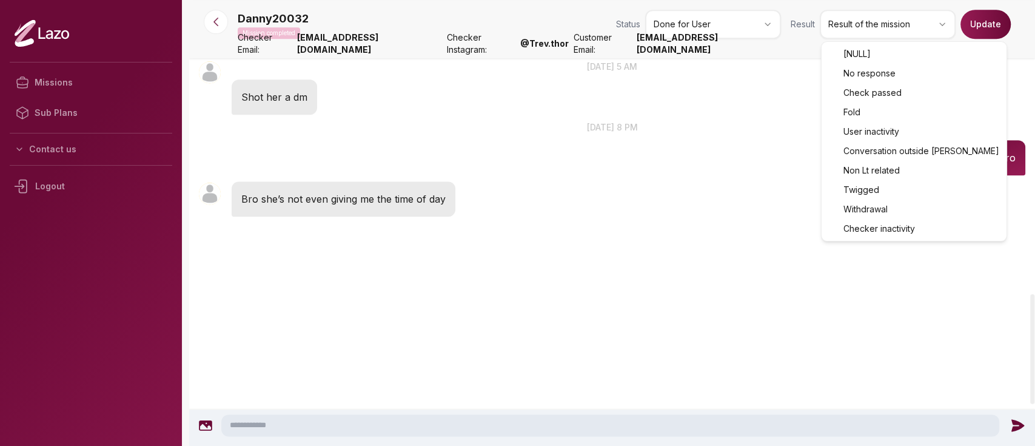
click at [862, 29] on html "Missions Sub Plans Contact us Logout Danny20032 Mission completed Status Done f…" at bounding box center [517, 223] width 1035 height 446
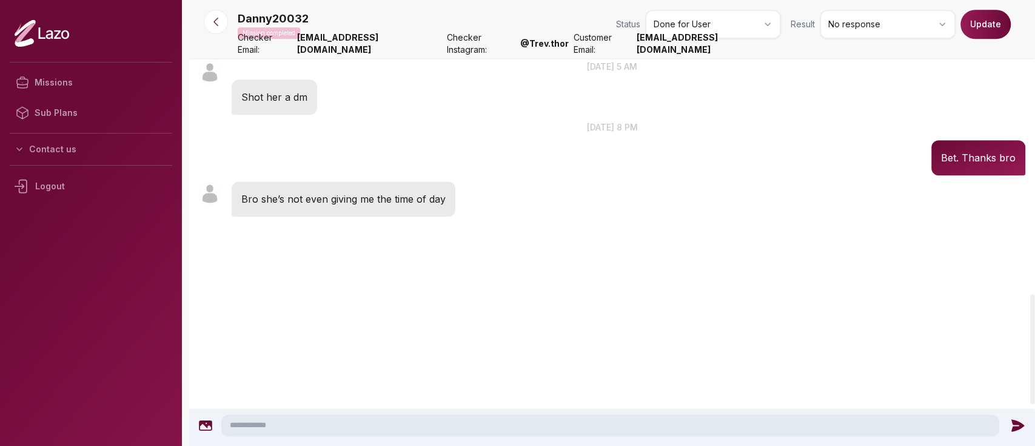
click at [987, 25] on button "Update" at bounding box center [986, 24] width 50 height 29
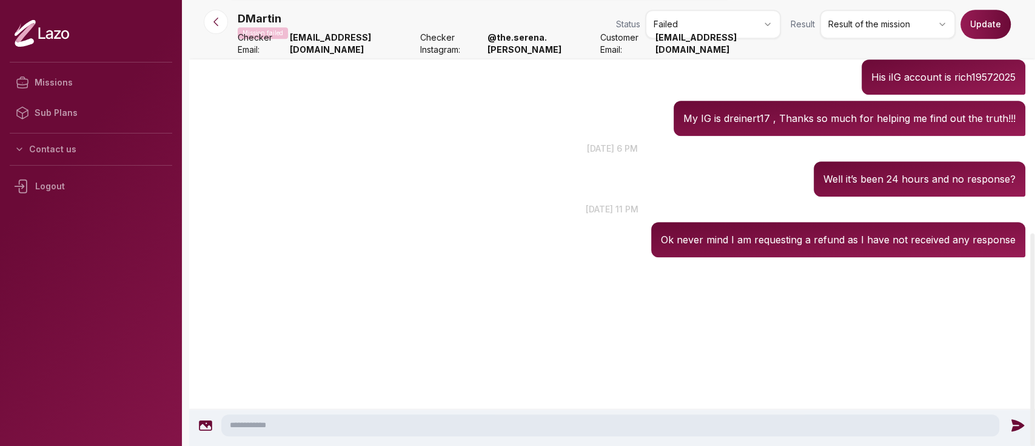
scroll to position [489, 0]
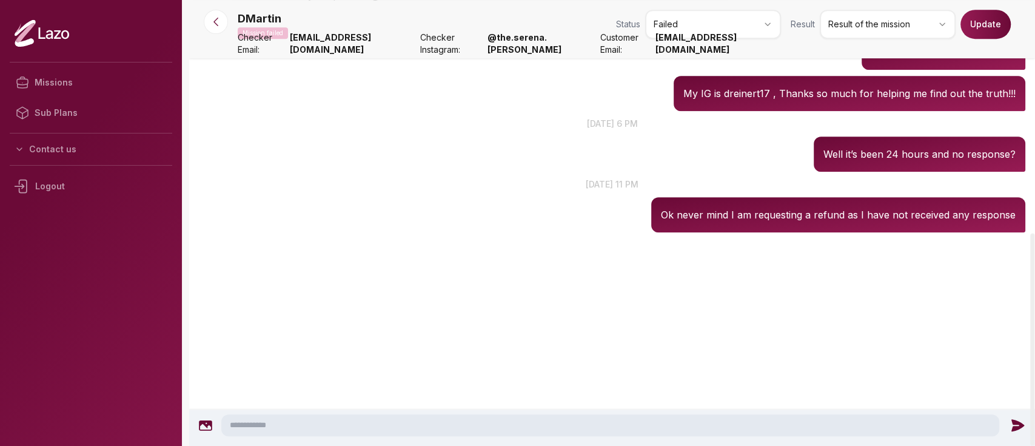
click at [763, 207] on p "Ok never mind I am requesting a refund as I have not received any response" at bounding box center [838, 215] width 355 height 16
drag, startPoint x: 763, startPoint y: 201, endPoint x: 914, endPoint y: 201, distance: 151.0
click at [914, 207] on p "Ok never mind I am requesting a refund as I have not received any response" at bounding box center [838, 215] width 355 height 16
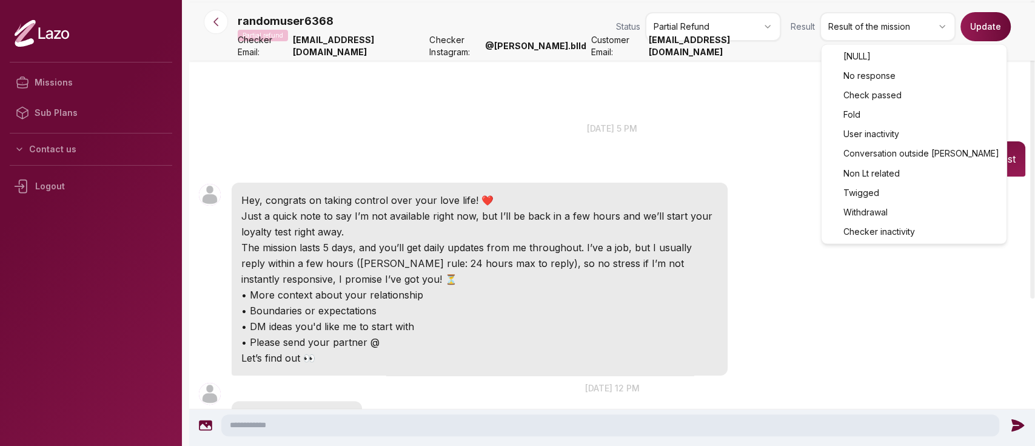
click at [850, 37] on html "Missions Sub Plans Contact us Logout randomuser6368 Partial refund Status Parti…" at bounding box center [517, 223] width 1035 height 446
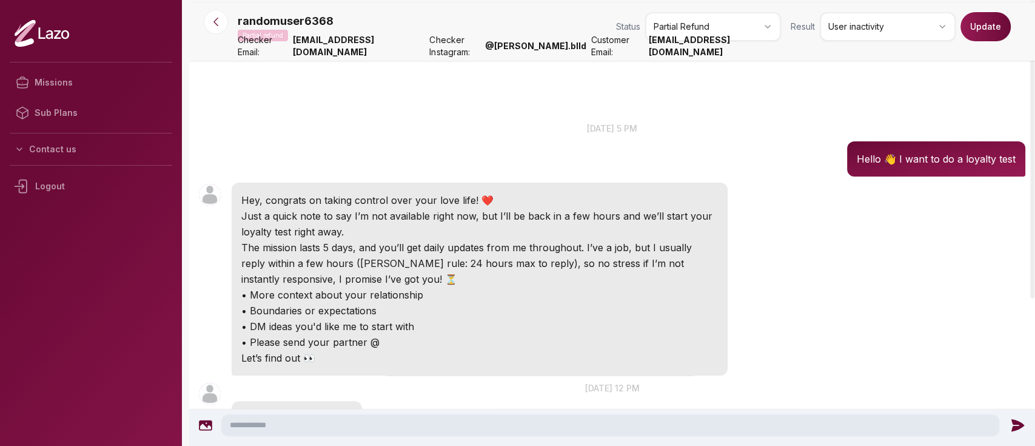
click at [987, 35] on button "Update" at bounding box center [986, 26] width 50 height 29
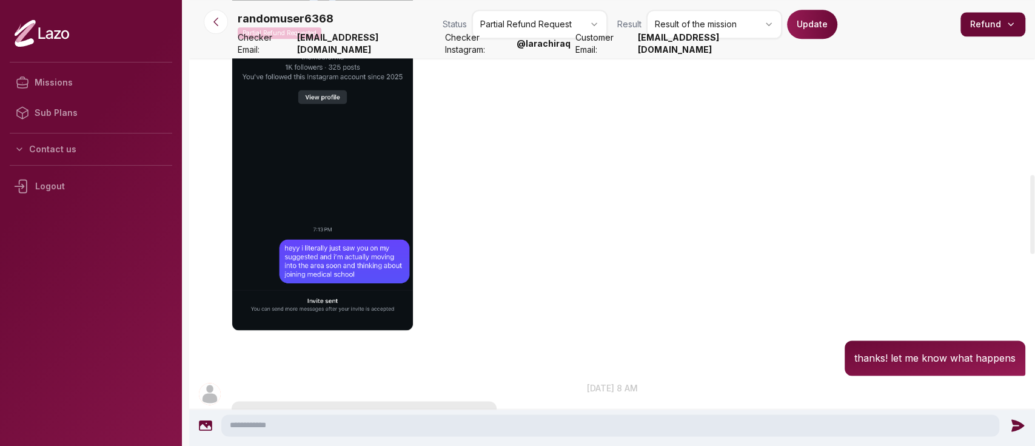
scroll to position [1158, 0]
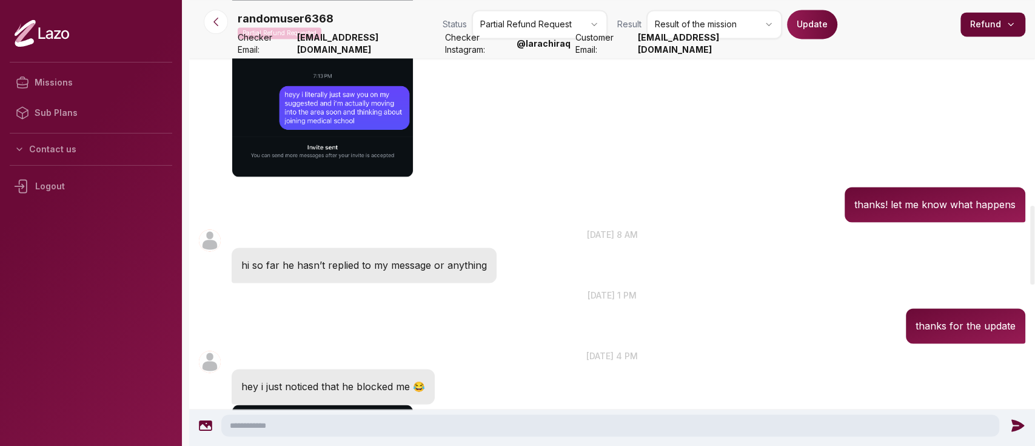
click at [723, 29] on html "Missions Sub Plans Contact us Logout randomuser6368 Partial Refund Requested St…" at bounding box center [517, 223] width 1035 height 446
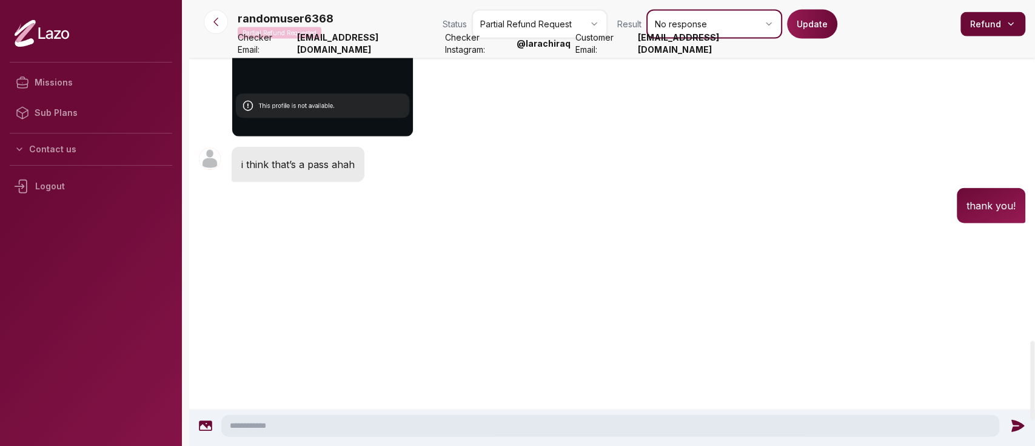
scroll to position [1810, 0]
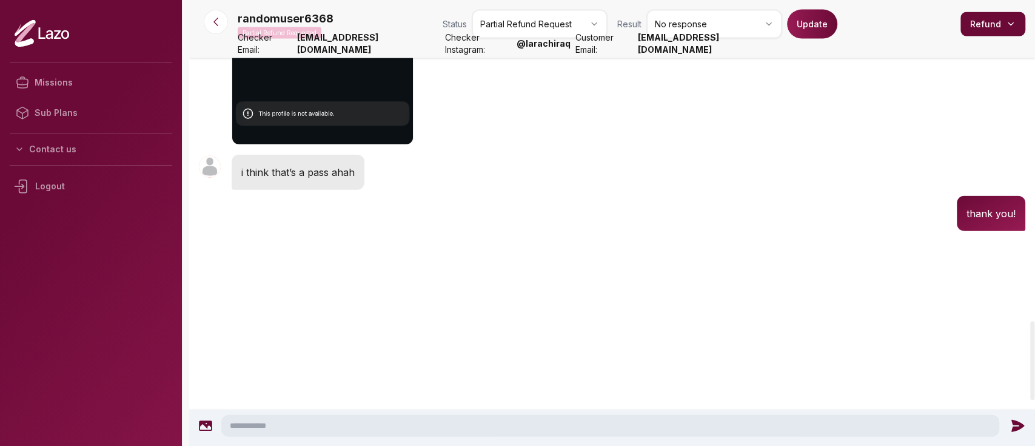
click at [826, 38] on div "Result No response Update" at bounding box center [727, 24] width 220 height 29
click at [814, 16] on button "Update" at bounding box center [812, 24] width 50 height 29
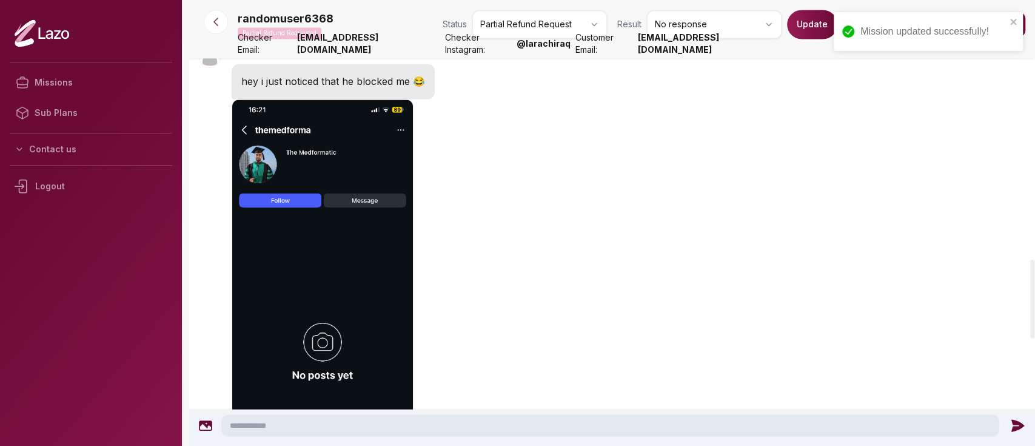
scroll to position [1460, 0]
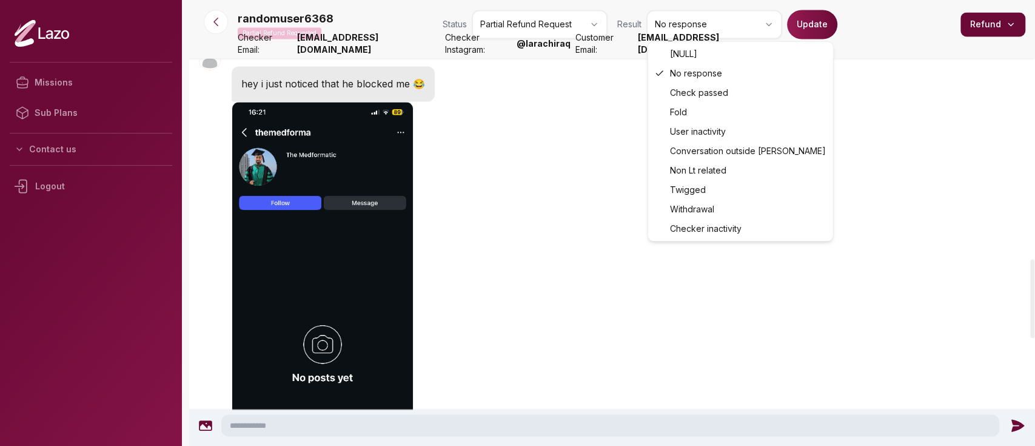
click at [744, 28] on html "Missions Sub Plans Contact us Logout randomuser6368 Partial Refund Requested St…" at bounding box center [517, 223] width 1035 height 446
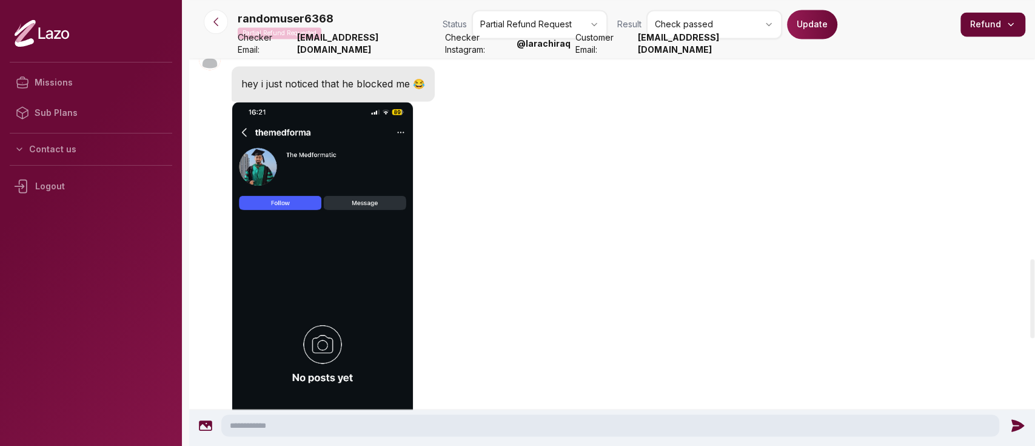
click at [794, 38] on div "Result Check passed Update" at bounding box center [727, 24] width 220 height 29
click at [799, 35] on button "Update" at bounding box center [812, 24] width 50 height 29
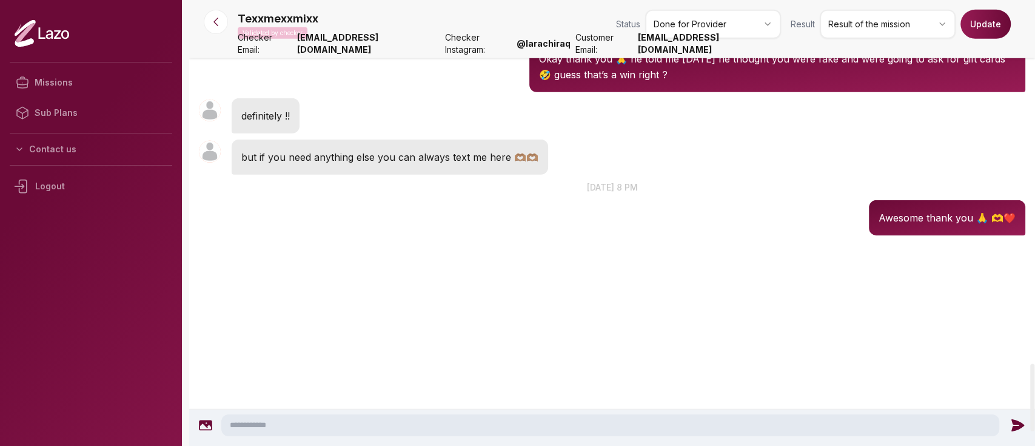
scroll to position [2508, 0]
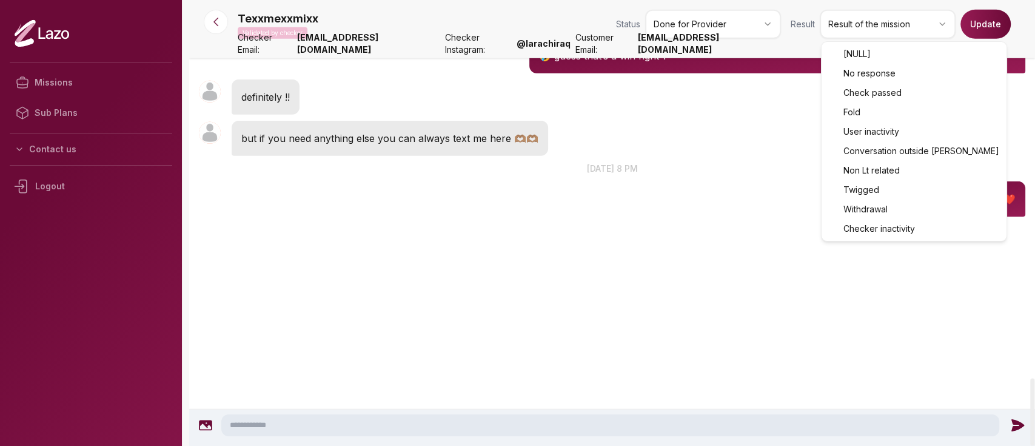
click at [862, 16] on html "Missions Sub Plans Contact us Logout Texxmexxmixx Validated by checker Status D…" at bounding box center [517, 223] width 1035 height 446
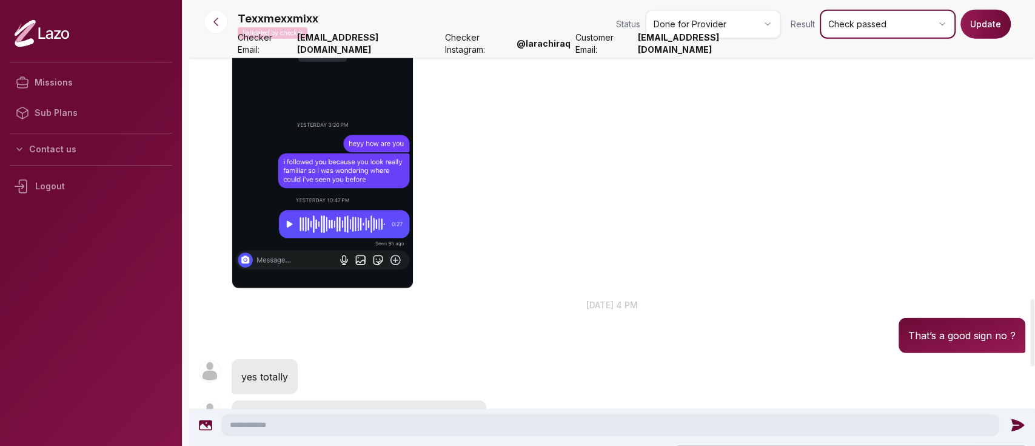
scroll to position [1990, 0]
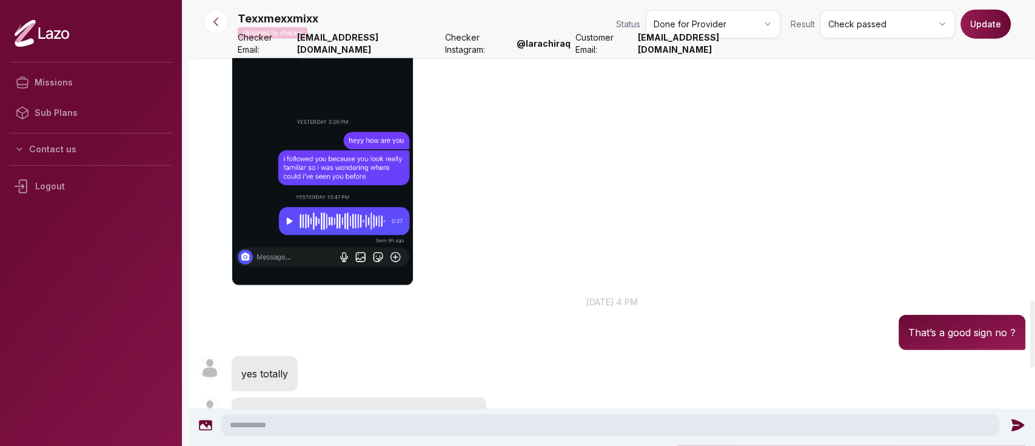
click at [986, 24] on button "Update" at bounding box center [986, 24] width 50 height 29
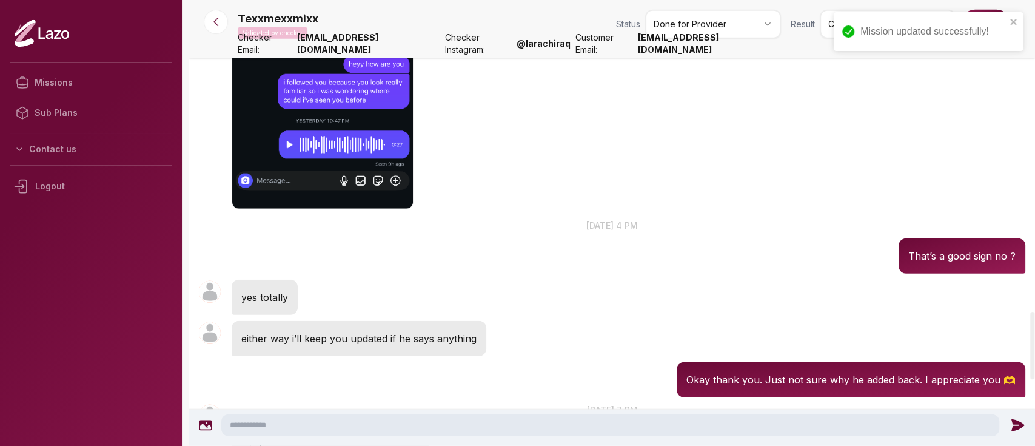
scroll to position [2070, 0]
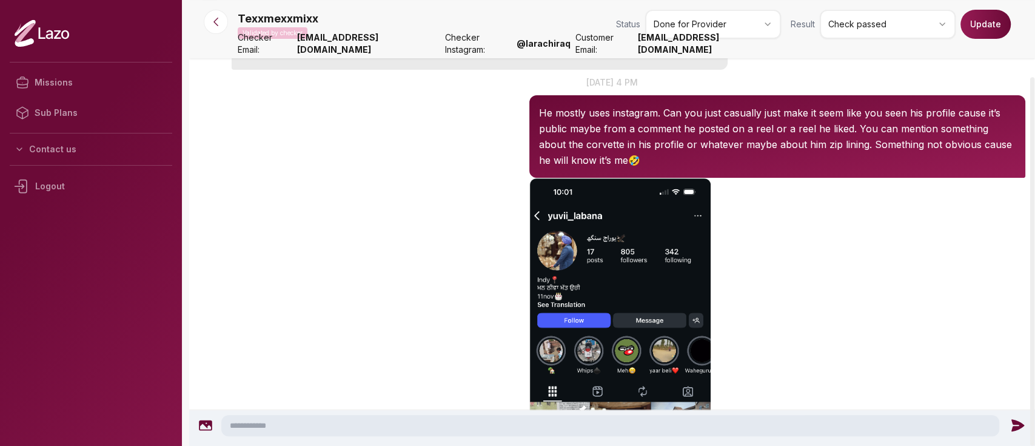
scroll to position [260, 0]
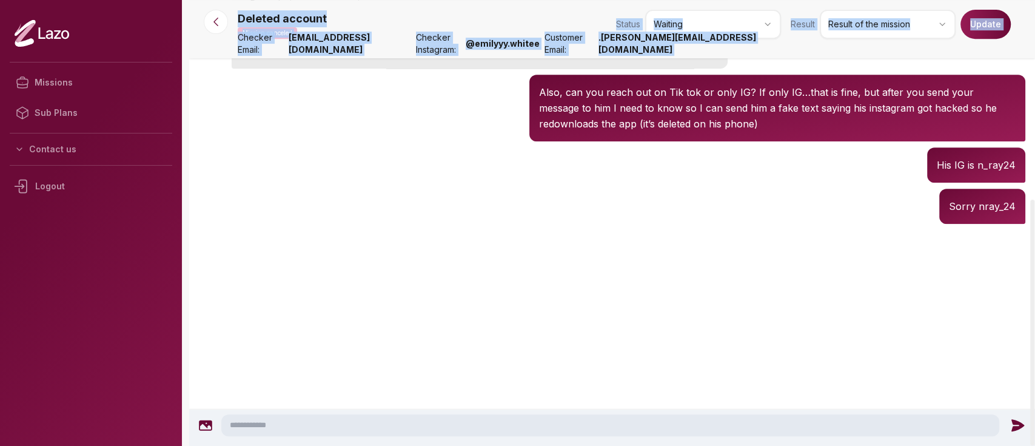
scroll to position [361, 0]
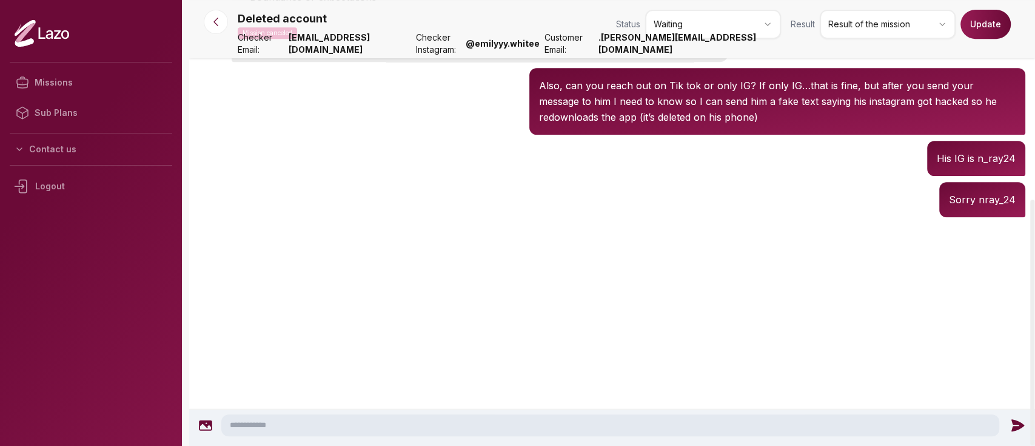
click at [514, 158] on div "Deleted account 00:24 His IG is n_ray24" at bounding box center [612, 158] width 846 height 41
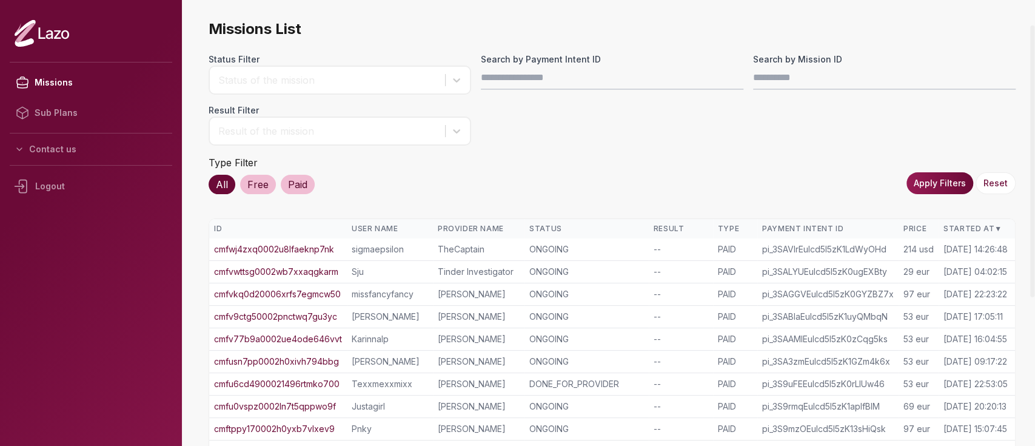
scroll to position [40, 0]
